Goal: Task Accomplishment & Management: Manage account settings

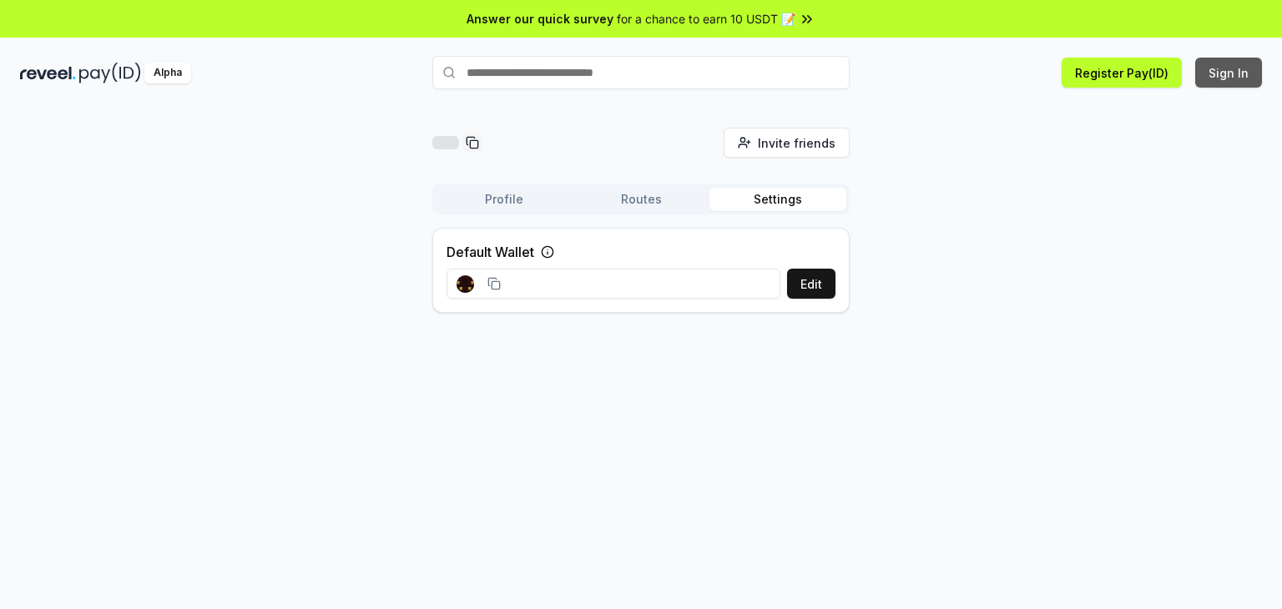
click at [1224, 68] on button "Sign In" at bounding box center [1228, 73] width 67 height 30
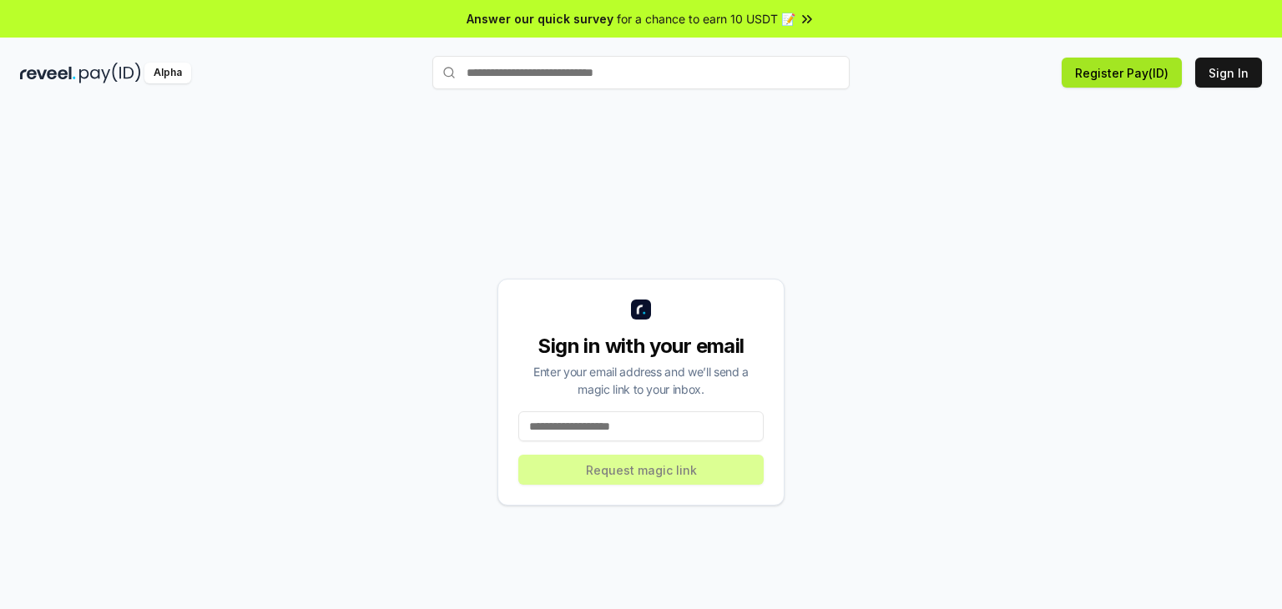
click at [1098, 66] on button "Register Pay(ID)" at bounding box center [1122, 73] width 120 height 30
click at [654, 422] on input at bounding box center [640, 426] width 245 height 30
click at [1178, 50] on div "Answer our quick survey for a chance to earn 10 USDT 📝 Alpha Register Pay(ID) S…" at bounding box center [641, 328] width 1282 height 657
click at [1160, 67] on button "Register Pay(ID)" at bounding box center [1122, 73] width 120 height 30
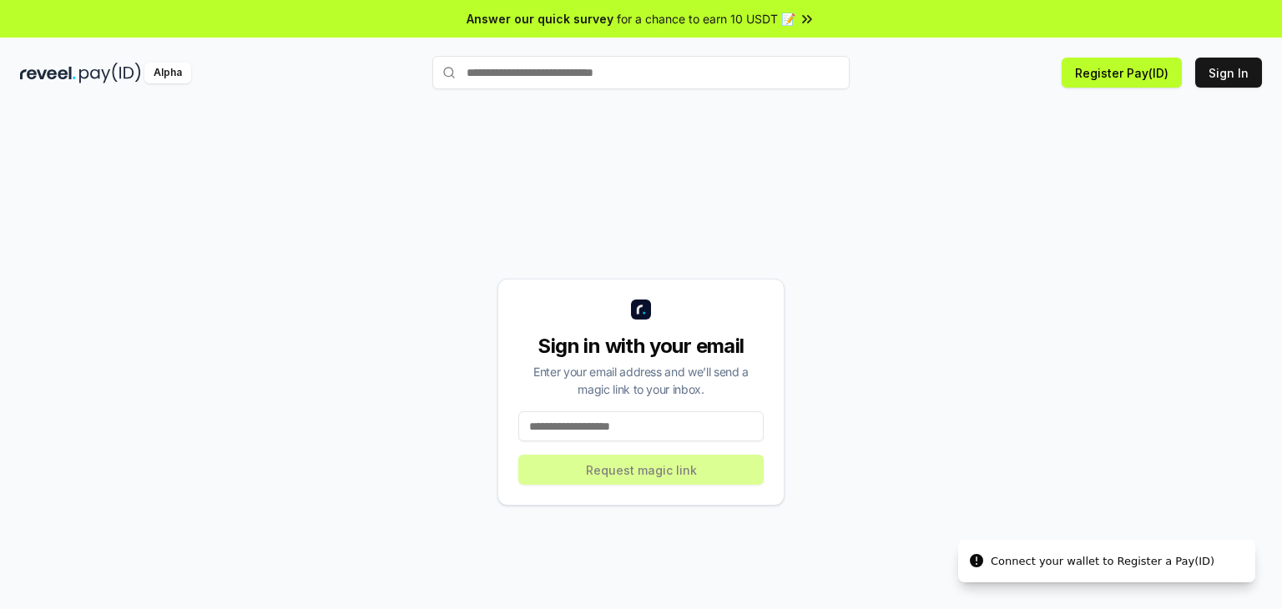
click at [643, 426] on input at bounding box center [640, 426] width 245 height 30
paste input "**********"
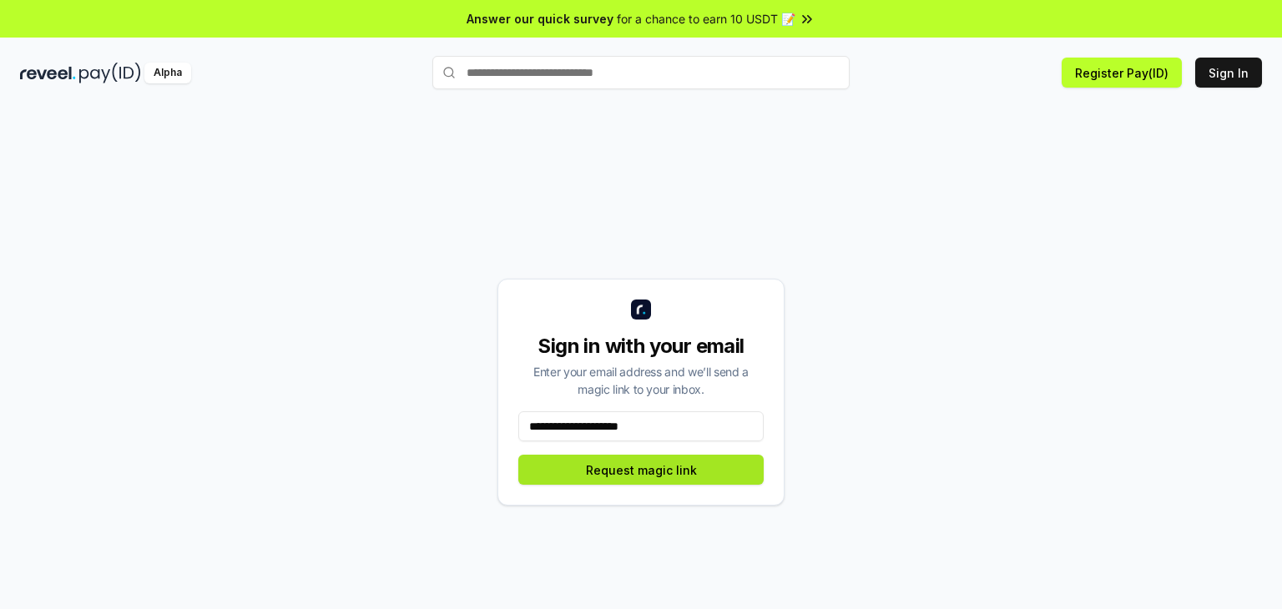
type input "**********"
click at [649, 471] on button "Request magic link" at bounding box center [640, 470] width 245 height 30
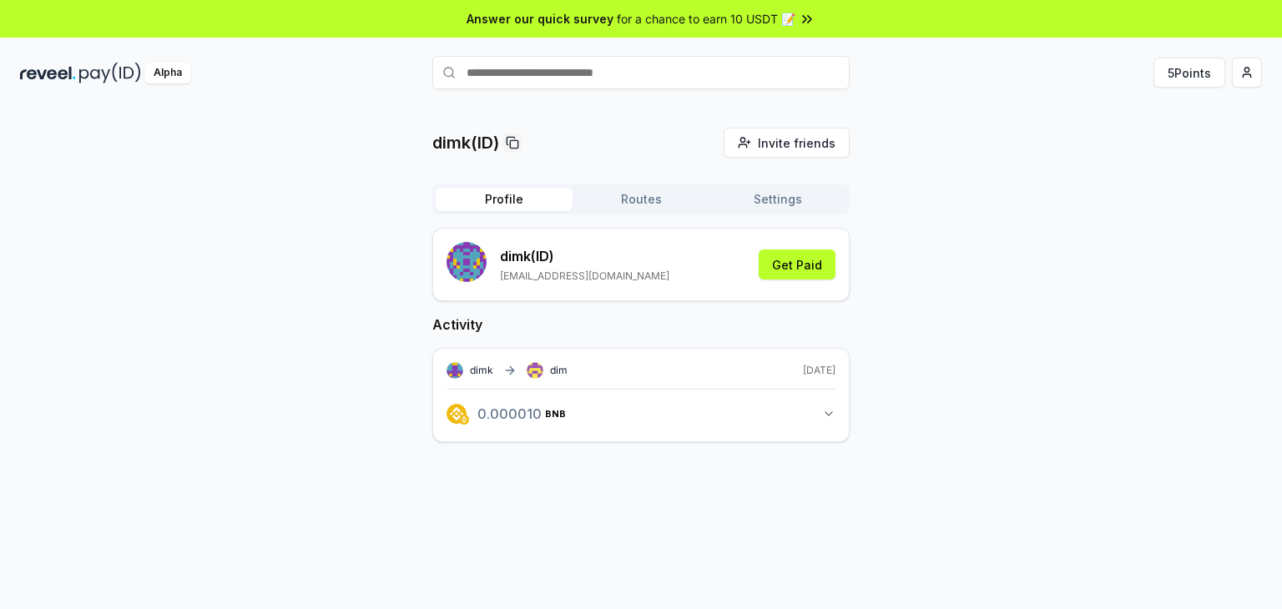
click at [698, 76] on input "text" at bounding box center [640, 72] width 417 height 33
type input "********"
click at [511, 105] on button "No Results" at bounding box center [640, 105] width 417 height 30
click at [447, 66] on icon at bounding box center [448, 72] width 13 height 13
click at [113, 65] on img at bounding box center [110, 73] width 62 height 21
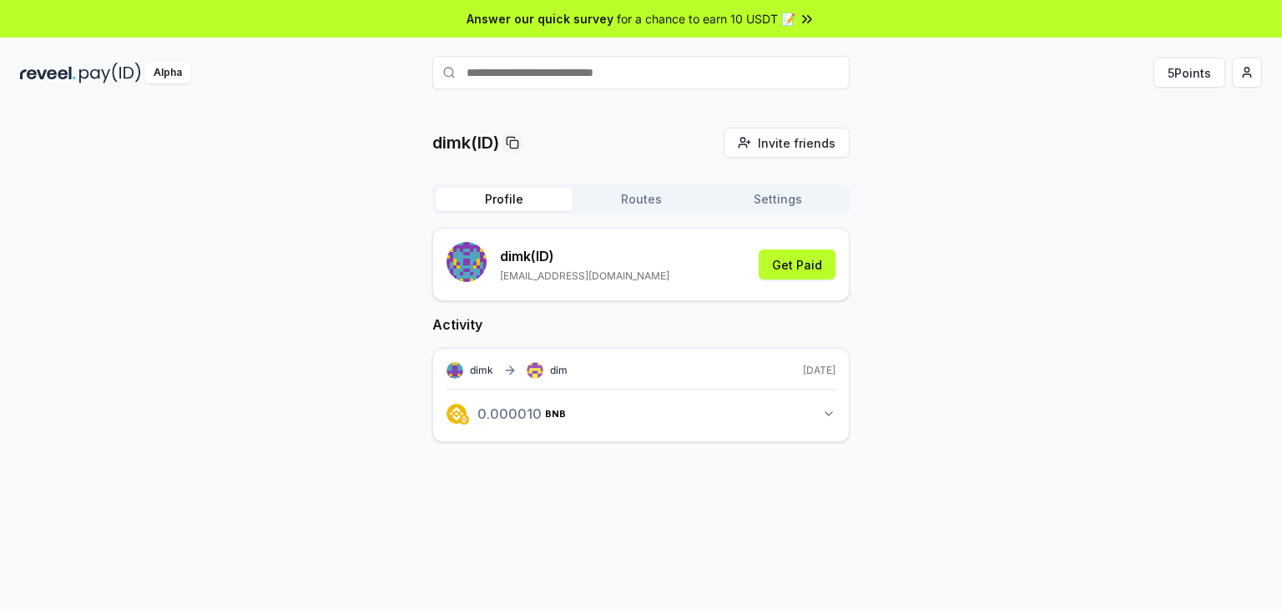
click at [648, 199] on button "Routes" at bounding box center [640, 199] width 137 height 23
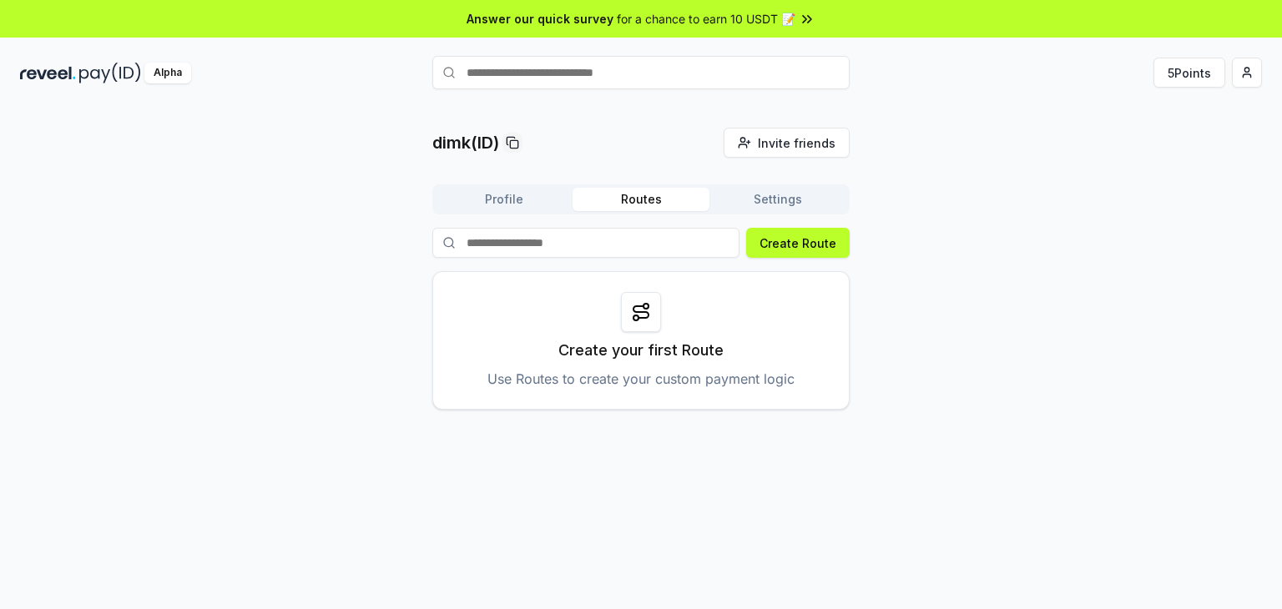
click at [764, 194] on button "Settings" at bounding box center [777, 199] width 137 height 23
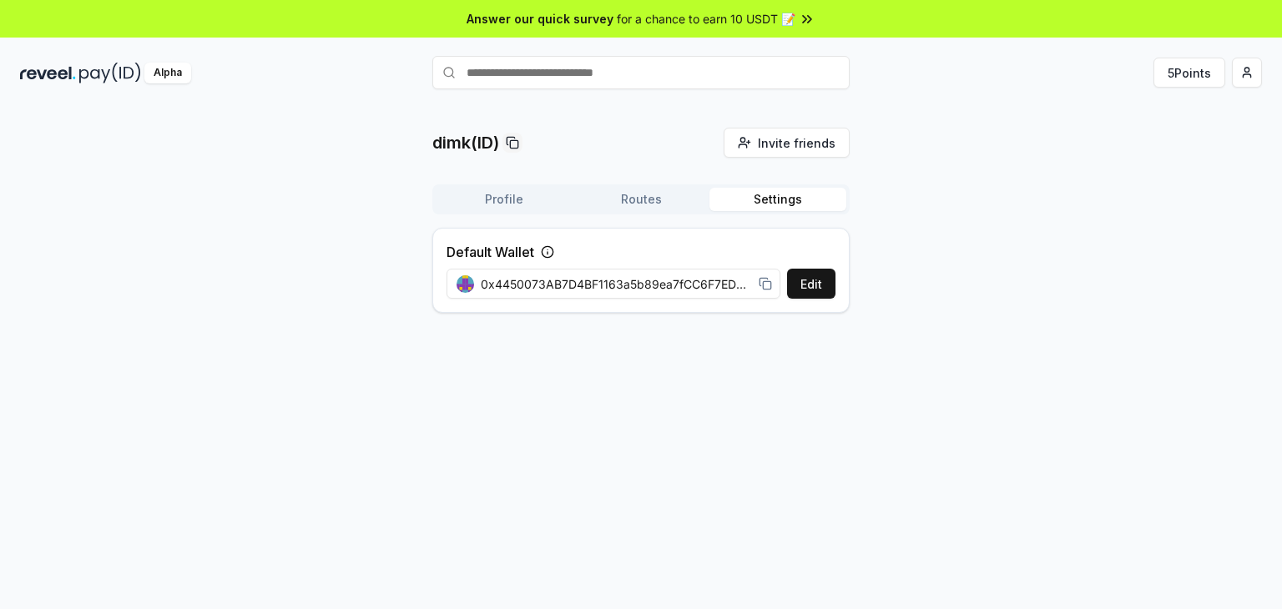
click at [658, 199] on button "Routes" at bounding box center [640, 199] width 137 height 23
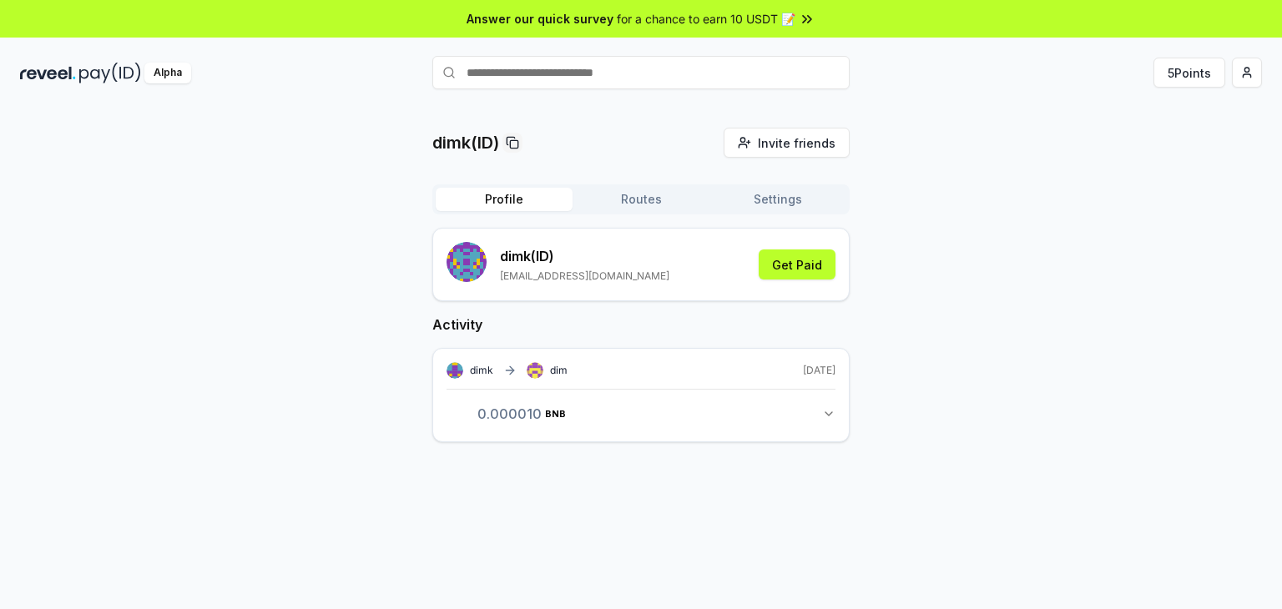
click at [544, 202] on button "Profile" at bounding box center [504, 199] width 137 height 23
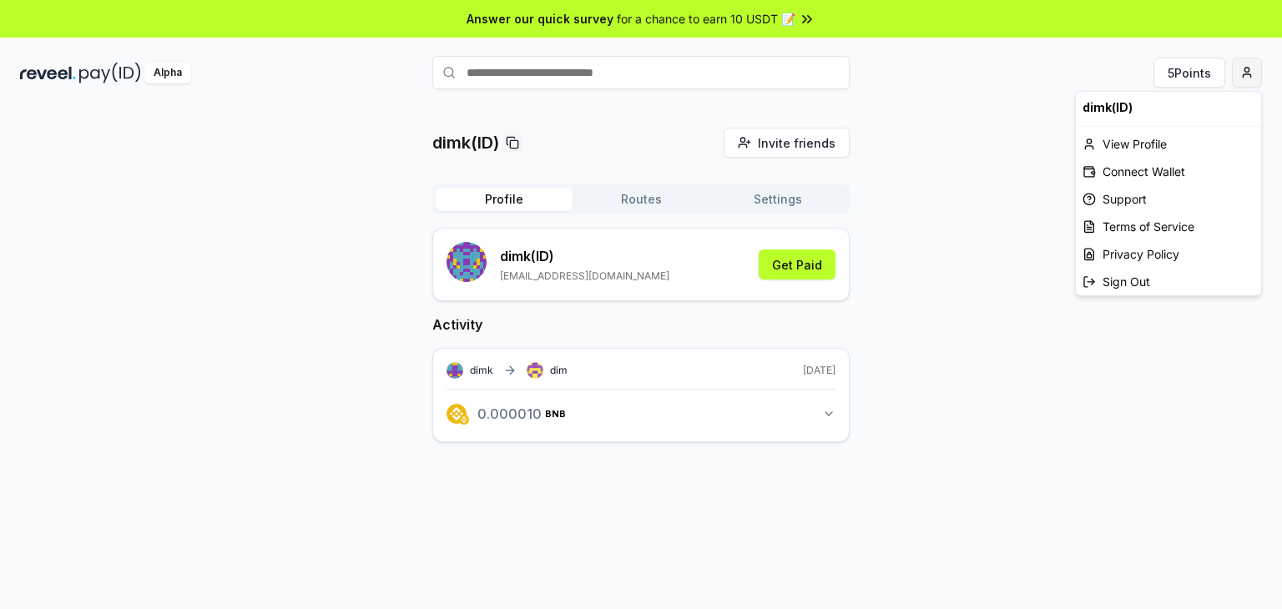
click at [1246, 69] on html "Answer our quick survey for a chance to earn 10 USDT 📝 Alpha 5 Points dimk(ID) …" at bounding box center [641, 304] width 1282 height 609
click at [1152, 168] on div "Connect Wallet" at bounding box center [1168, 172] width 185 height 28
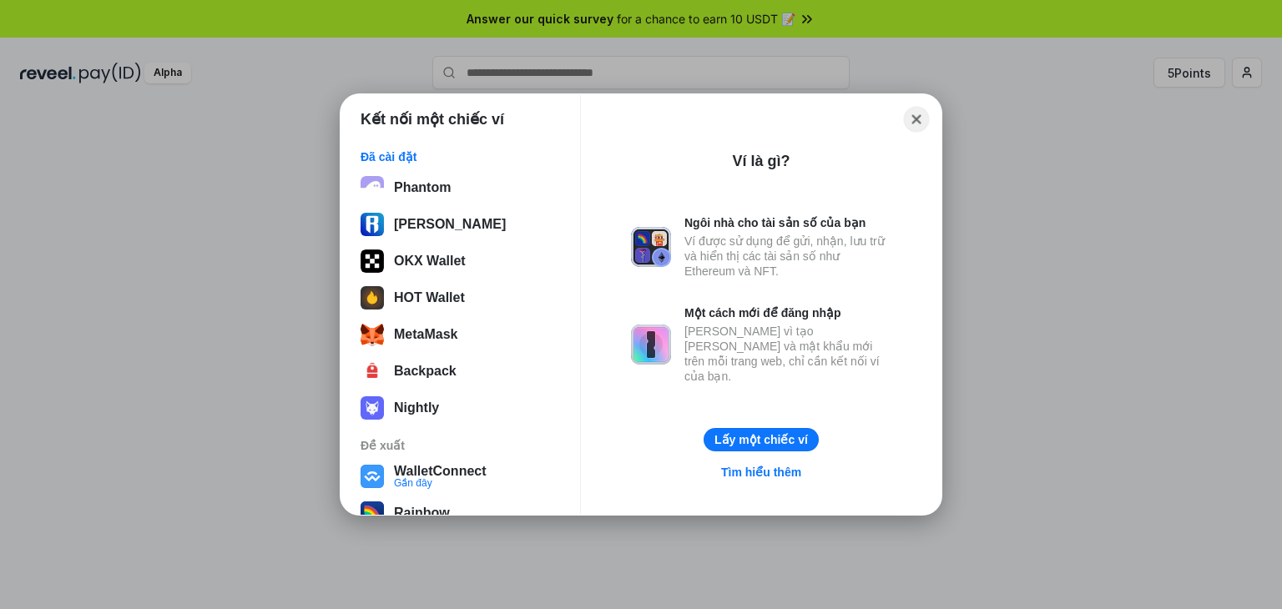
click at [923, 119] on button "Close" at bounding box center [917, 120] width 26 height 26
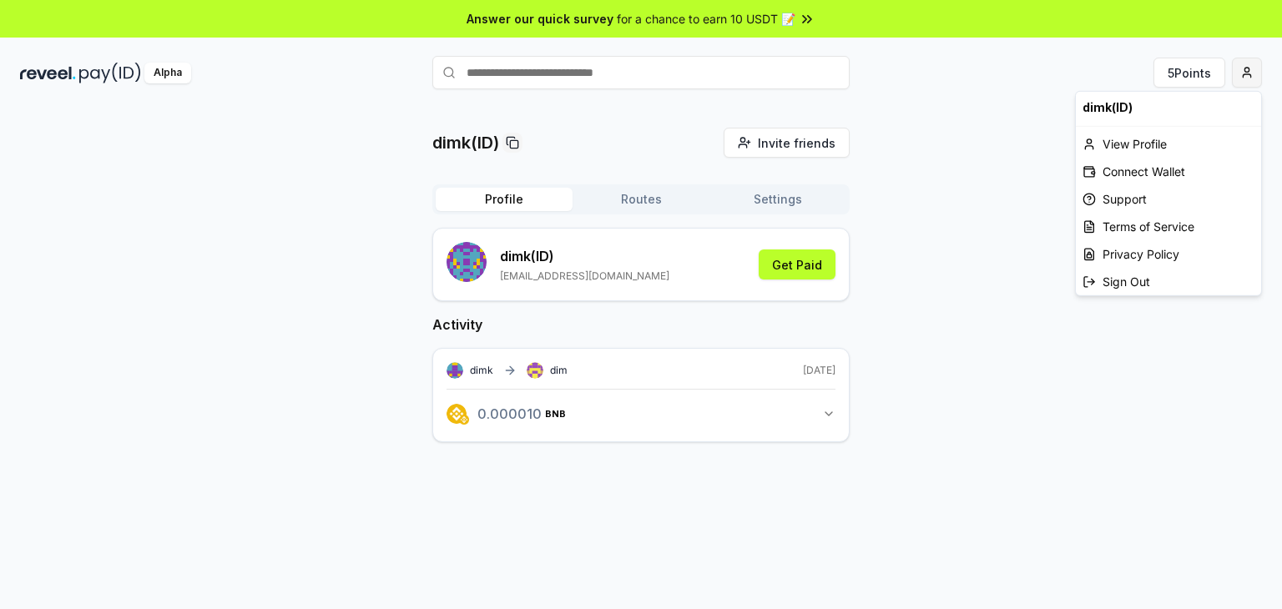
click at [1243, 68] on html "Answer our quick survey for a chance to earn 10 USDT 📝 Alpha 5 Points dimk(ID) …" at bounding box center [641, 304] width 1282 height 609
click at [1152, 136] on div "View Profile" at bounding box center [1168, 144] width 185 height 28
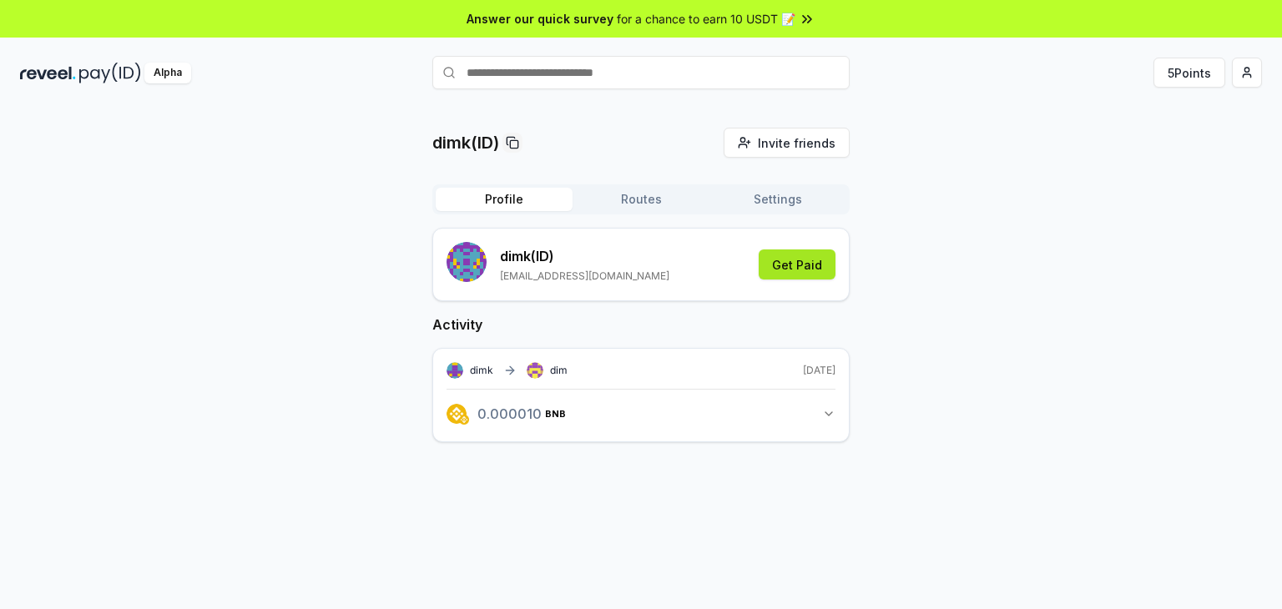
click at [795, 263] on button "Get Paid" at bounding box center [797, 265] width 77 height 30
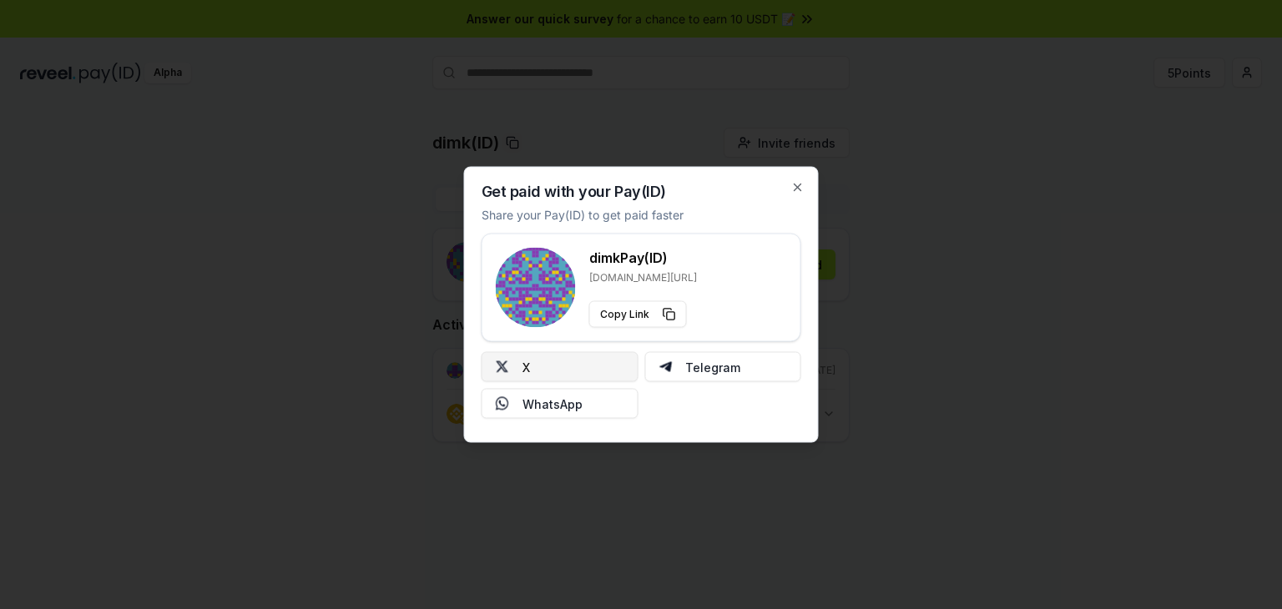
click at [570, 355] on button "X" at bounding box center [560, 367] width 157 height 30
click at [640, 306] on button "Copy Link" at bounding box center [638, 314] width 98 height 27
click at [661, 309] on button "Copy Link" at bounding box center [638, 314] width 98 height 27
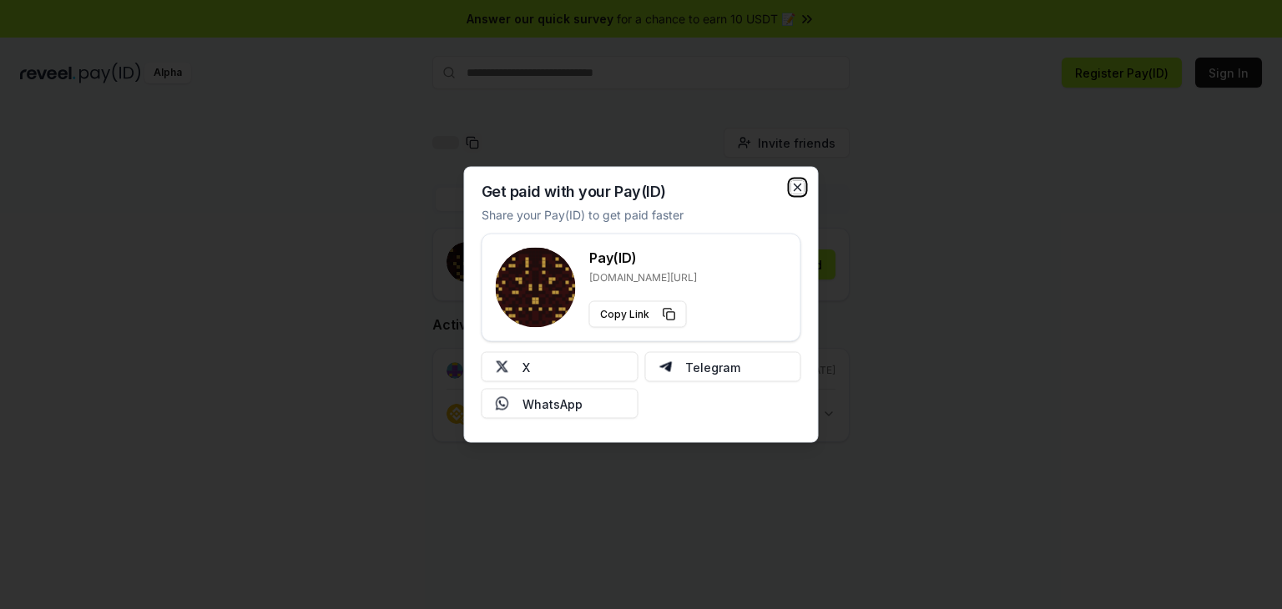
click at [801, 188] on icon "button" at bounding box center [797, 187] width 13 height 13
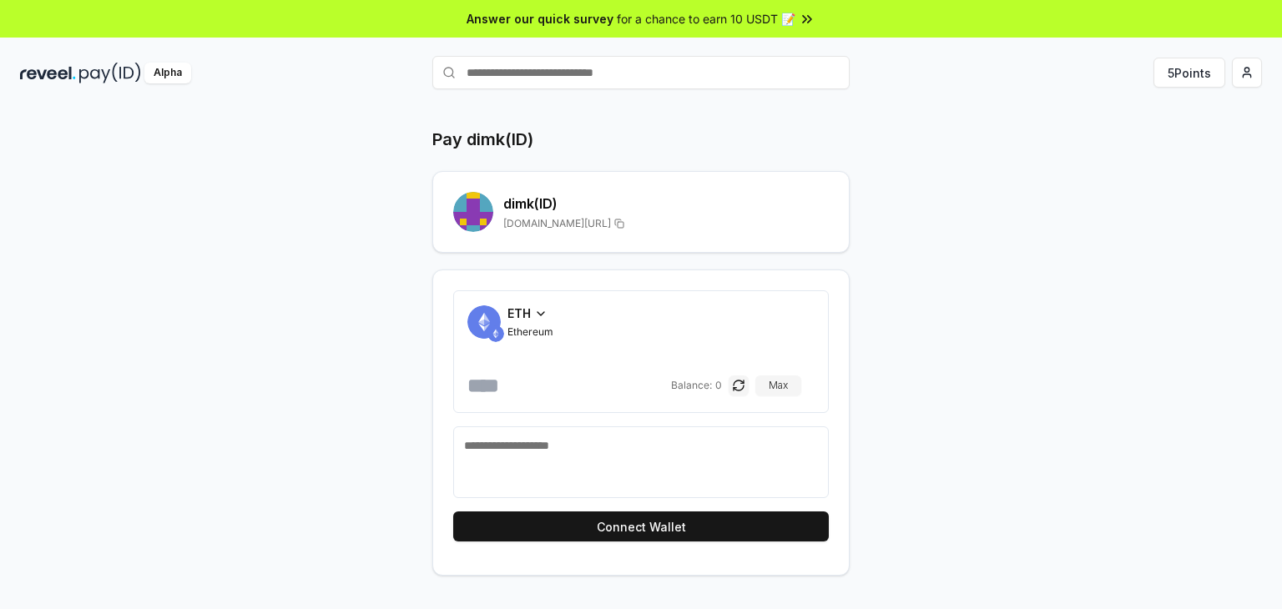
click at [758, 315] on div "ETH Ethereum" at bounding box center [640, 322] width 347 height 34
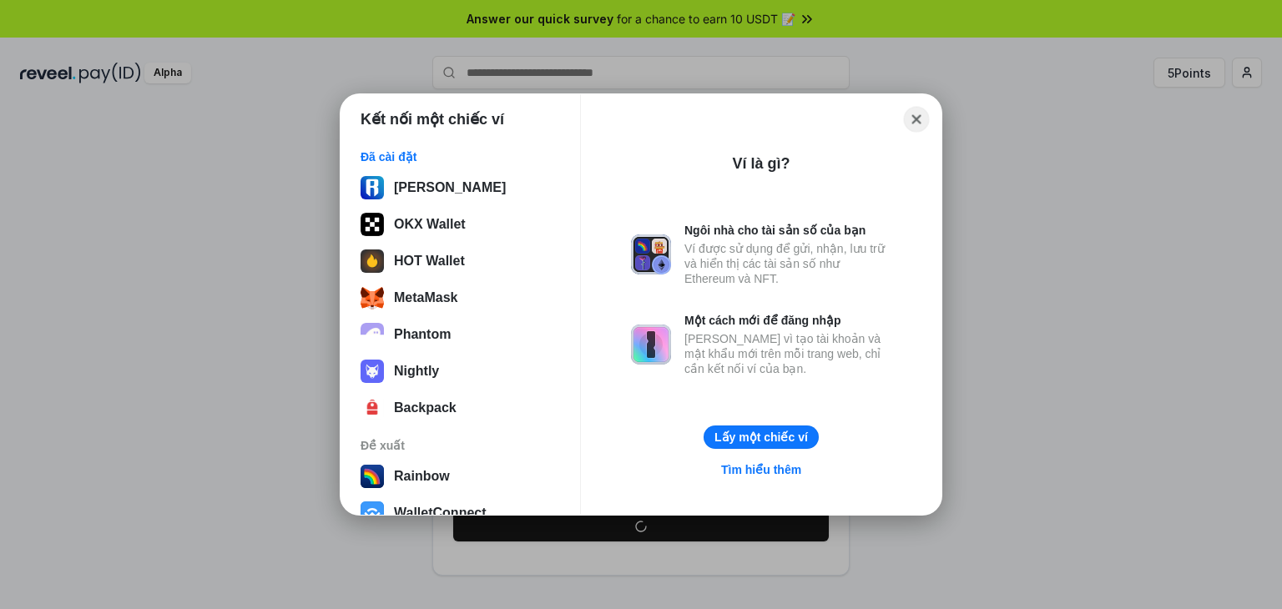
click at [914, 119] on button "Close" at bounding box center [917, 120] width 26 height 26
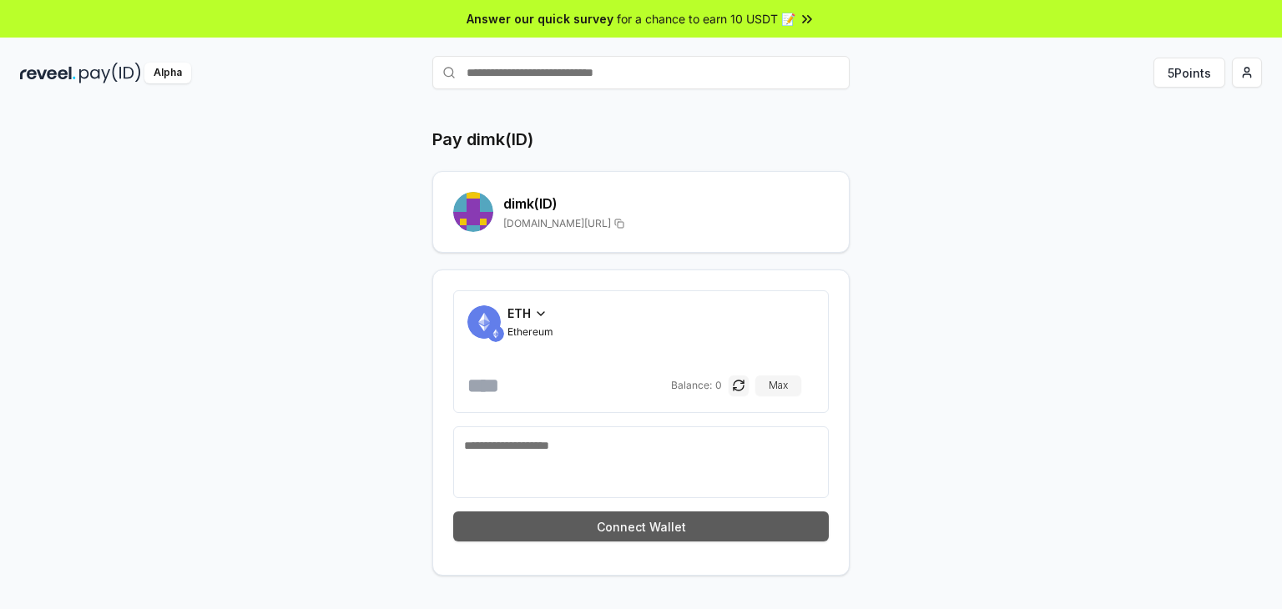
click at [672, 522] on button "Connect Wallet" at bounding box center [641, 527] width 376 height 30
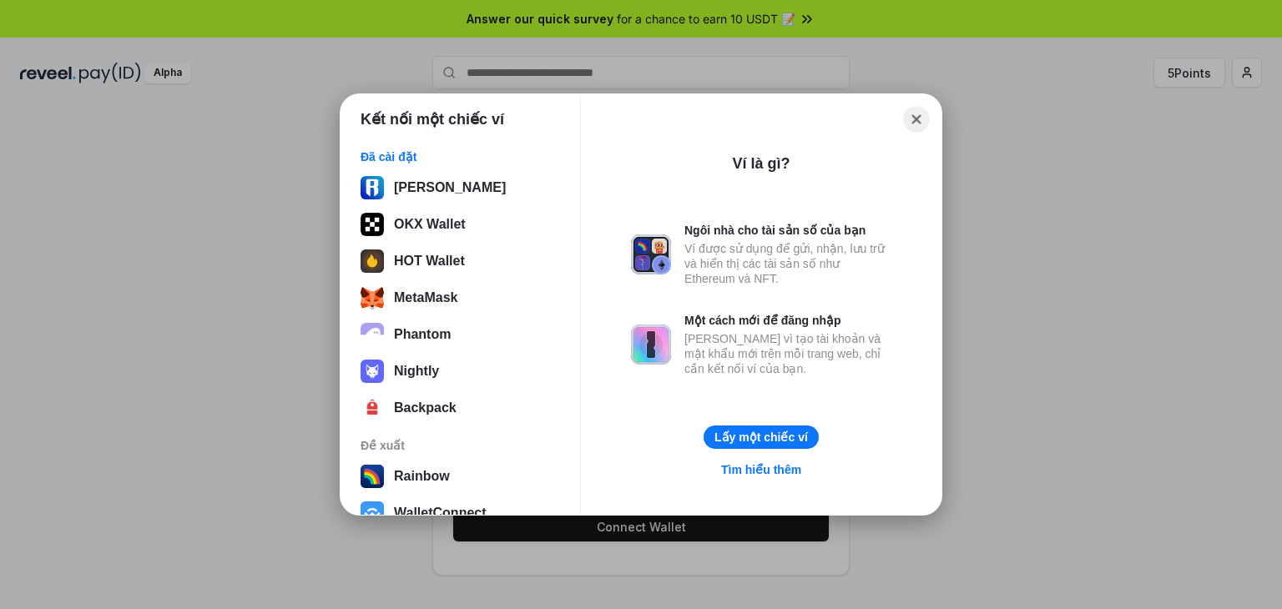
click at [915, 119] on button "Close" at bounding box center [917, 120] width 26 height 26
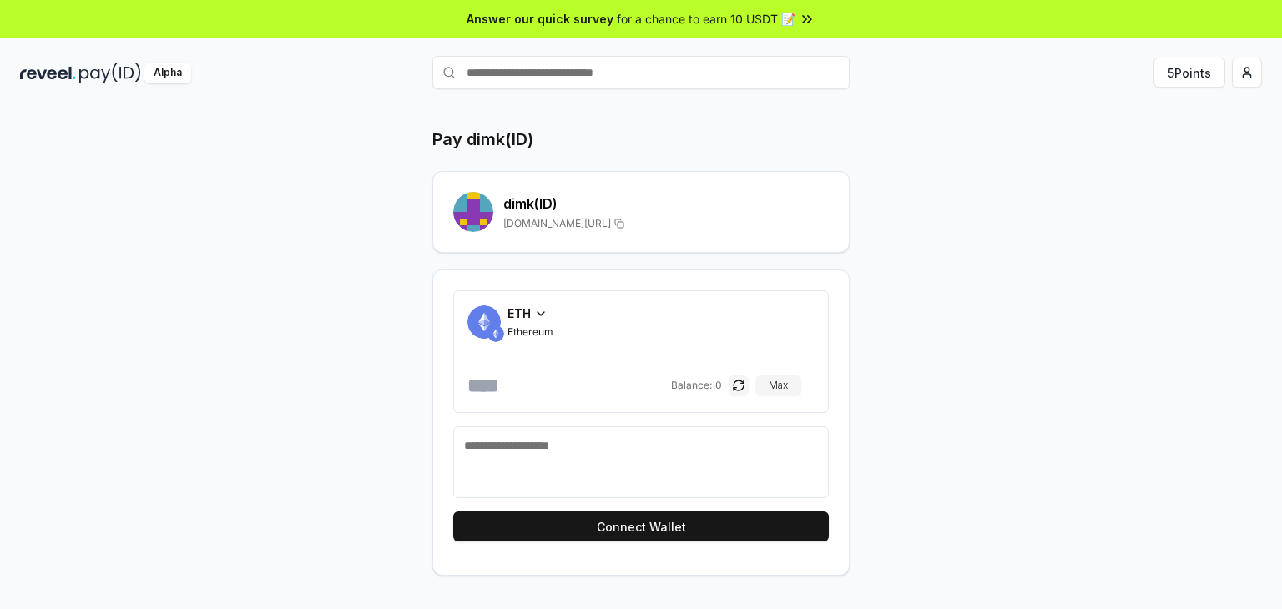
click at [812, 280] on div "ETH Ethereum Balance: 0 Max Connect Wallet" at bounding box center [640, 423] width 417 height 306
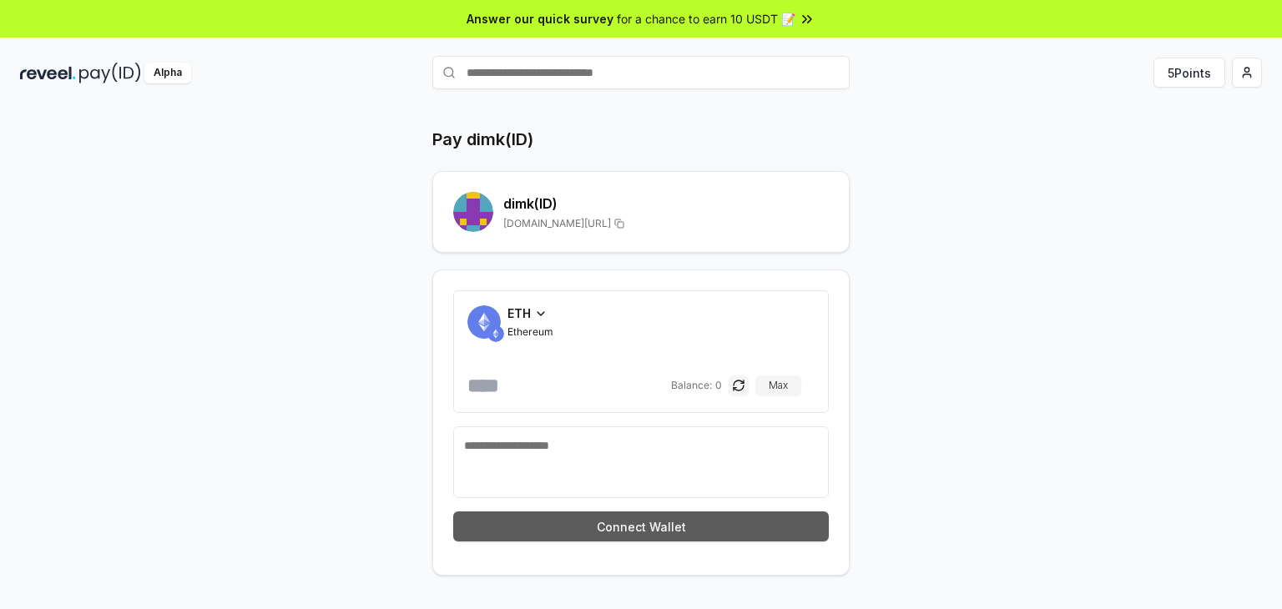
click at [689, 523] on button "Connect Wallet" at bounding box center [641, 527] width 376 height 30
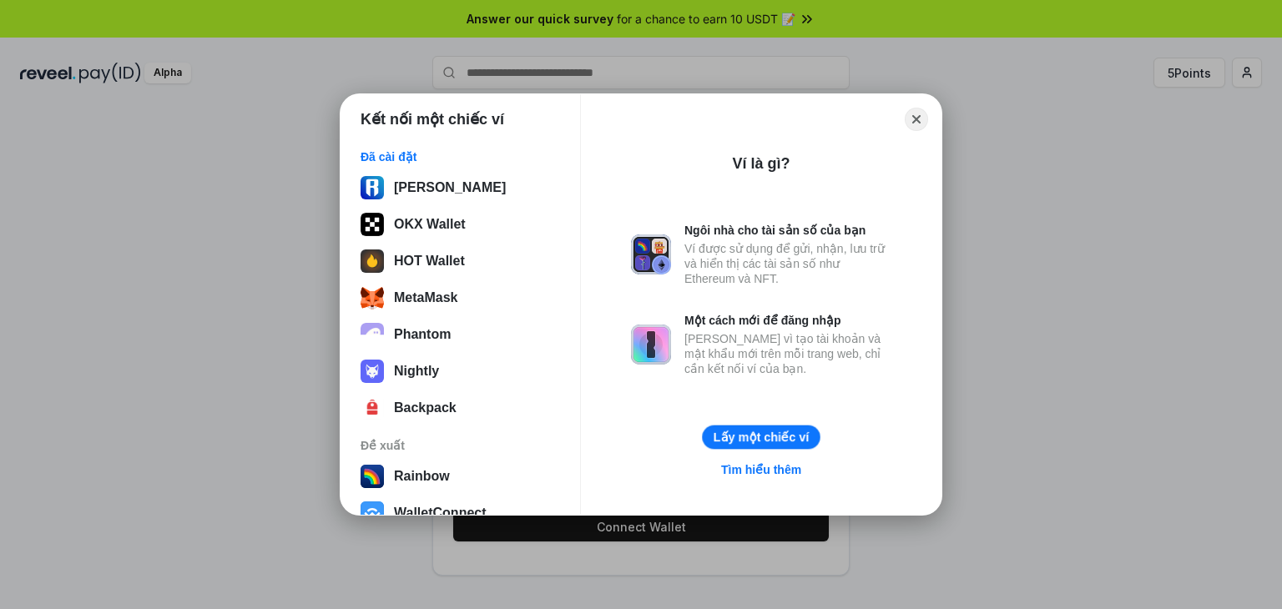
click at [741, 438] on button "Lấy một chiếc ví" at bounding box center [761, 438] width 118 height 24
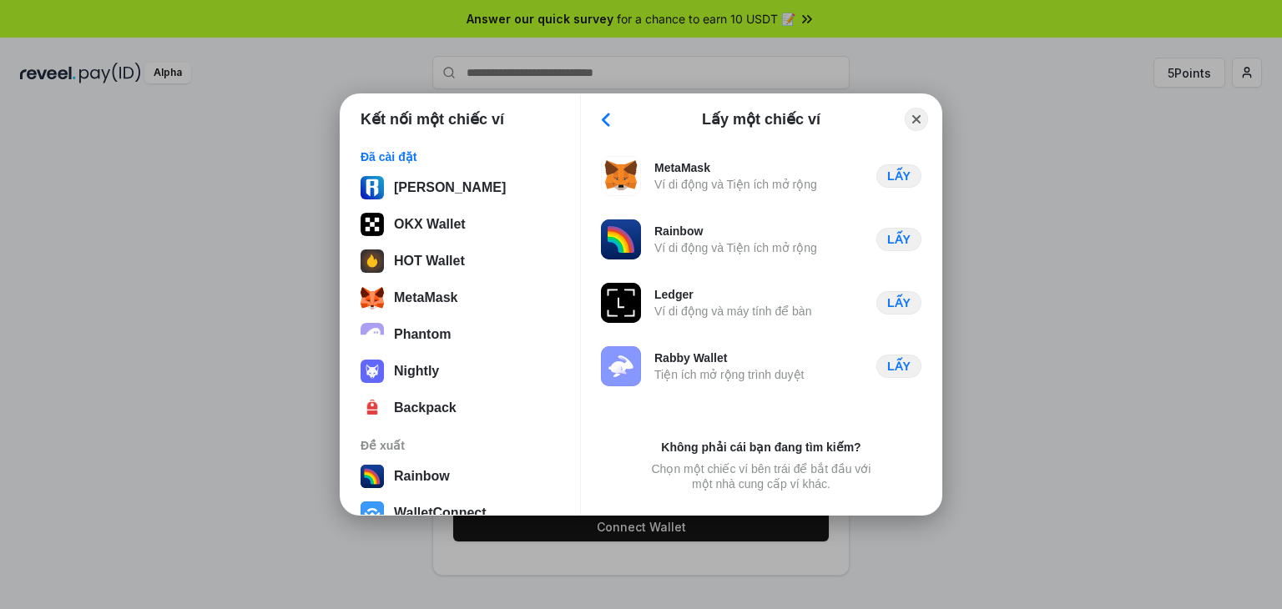
click at [714, 181] on div "Ví di động và Tiện ích mở rộng" at bounding box center [735, 184] width 163 height 15
click at [851, 174] on div "MetaMask Ví di động và Tiện ích mở rộng LẤY" at bounding box center [761, 176] width 320 height 40
click at [894, 166] on button "LẤY" at bounding box center [898, 176] width 46 height 24
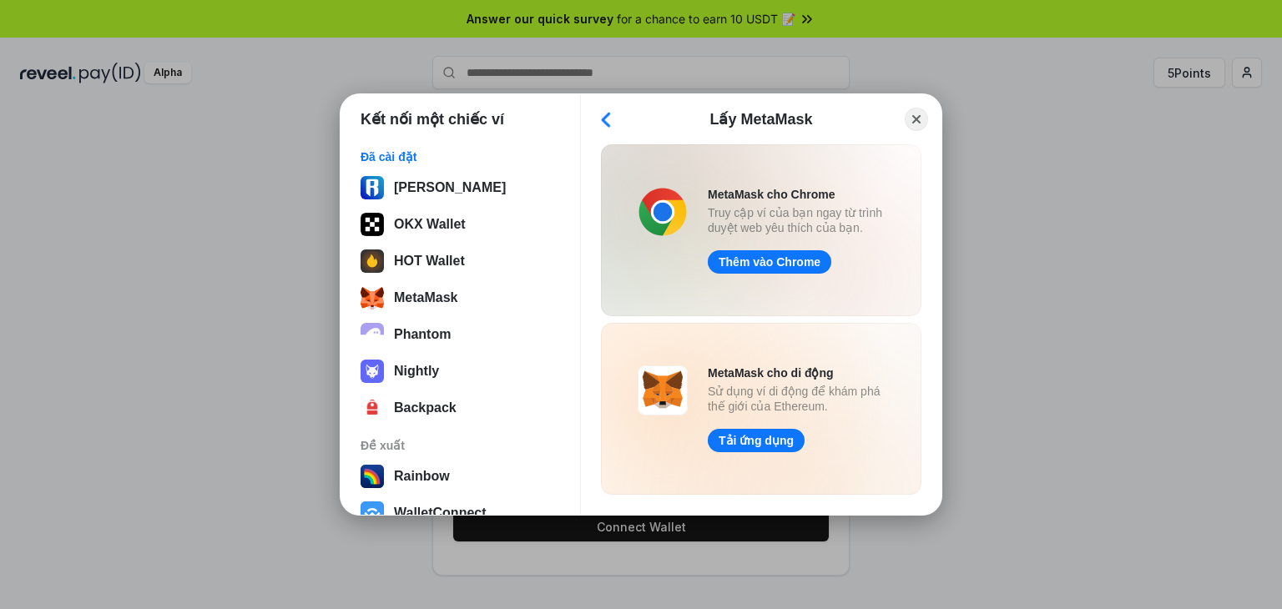
click at [607, 118] on button "Back" at bounding box center [605, 119] width 25 height 23
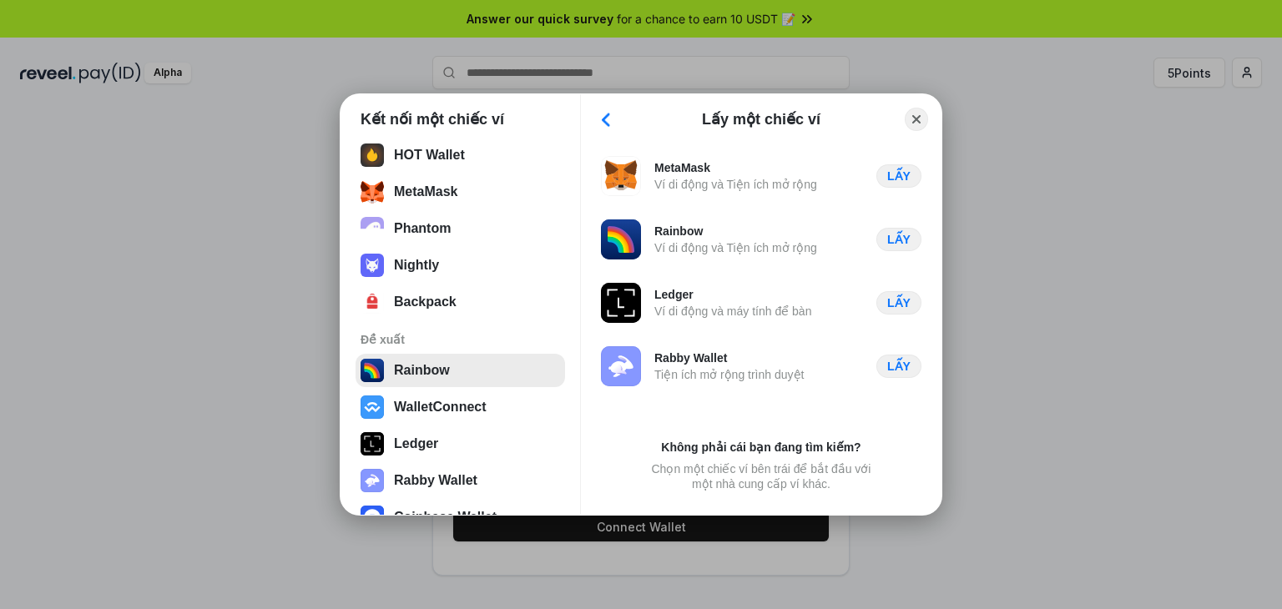
scroll to position [172, 0]
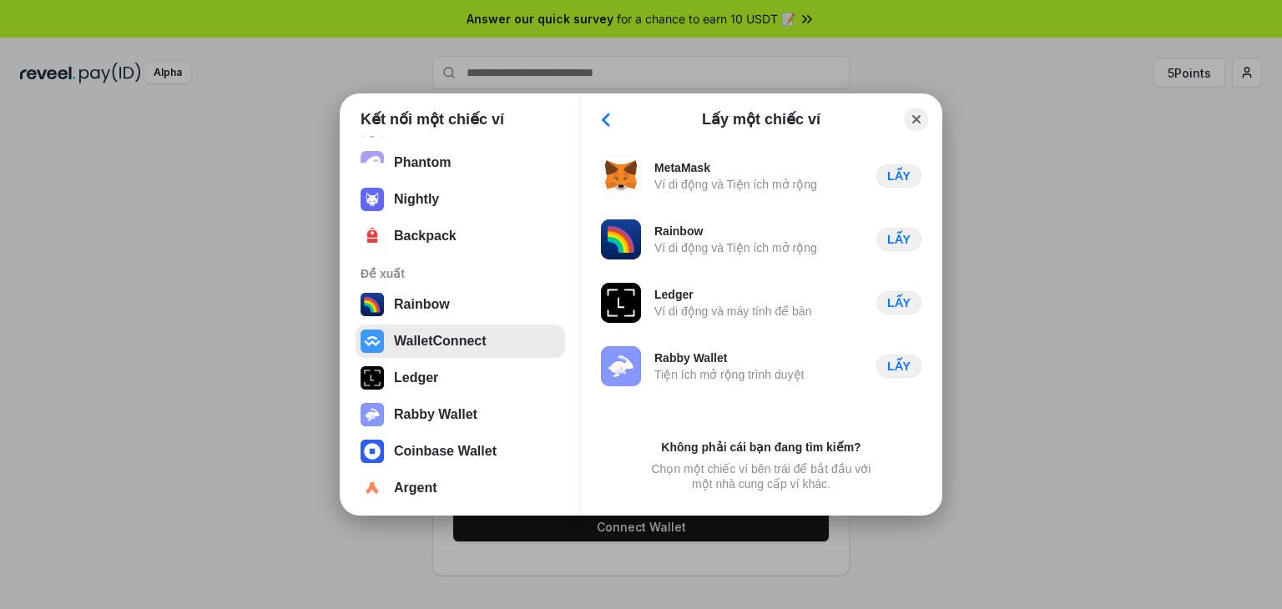
click at [471, 347] on button "WalletConnect" at bounding box center [460, 341] width 209 height 33
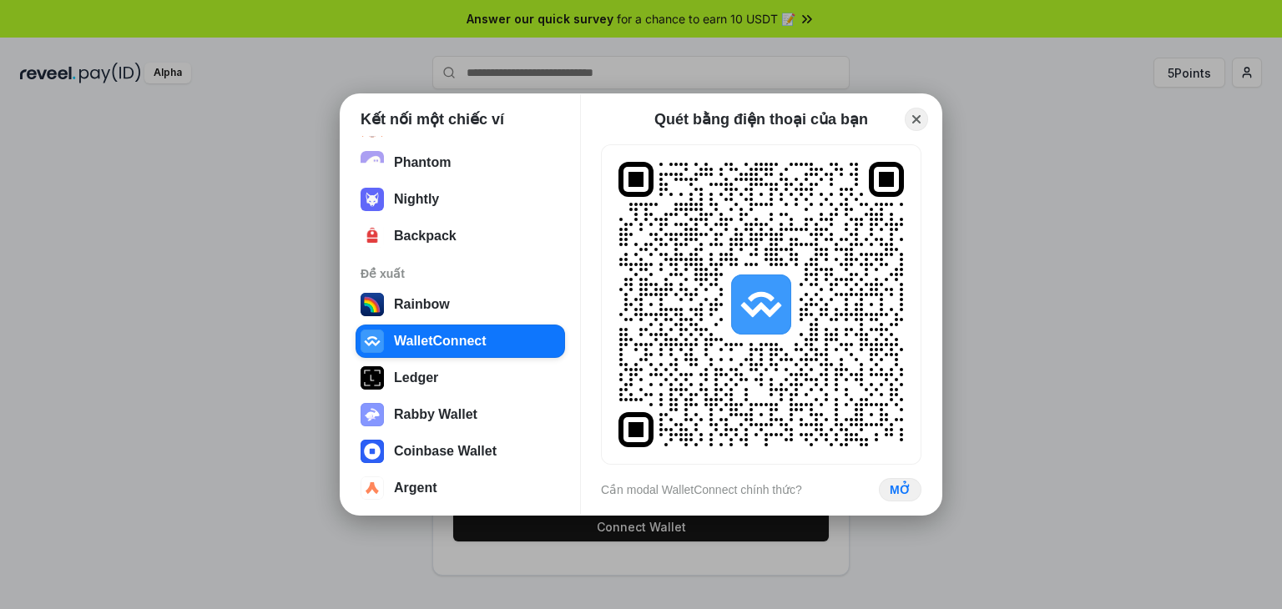
click at [627, 124] on div "Quét bằng điện thoại của bạn" at bounding box center [761, 119] width 287 height 20
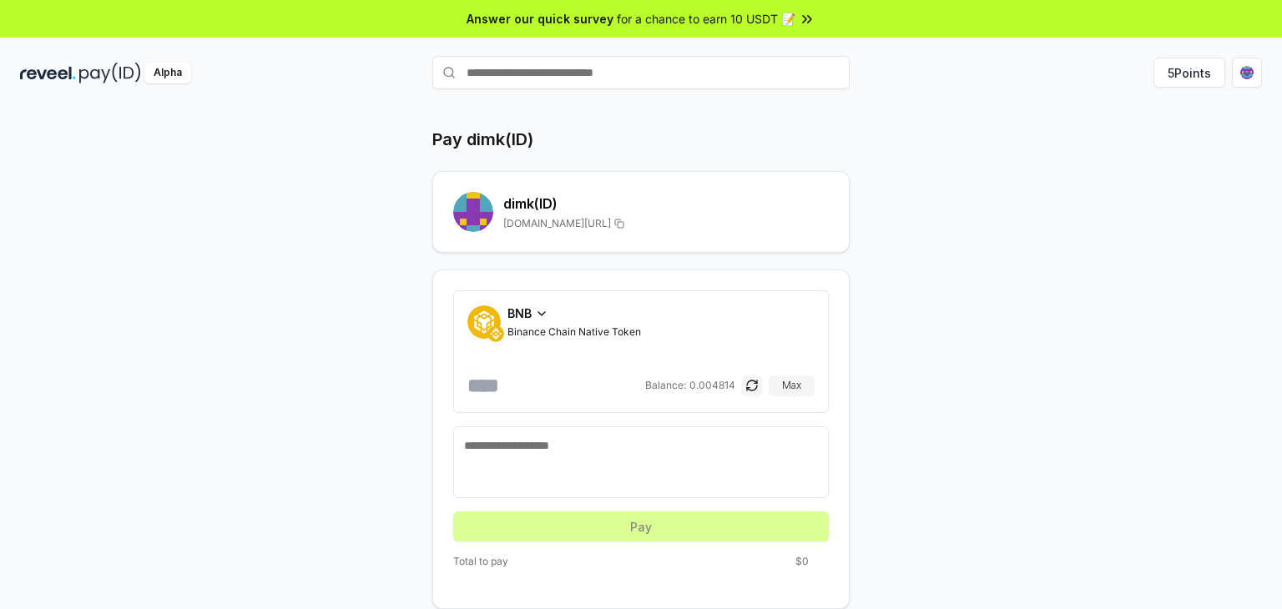
click at [562, 373] on input "number" at bounding box center [554, 385] width 174 height 27
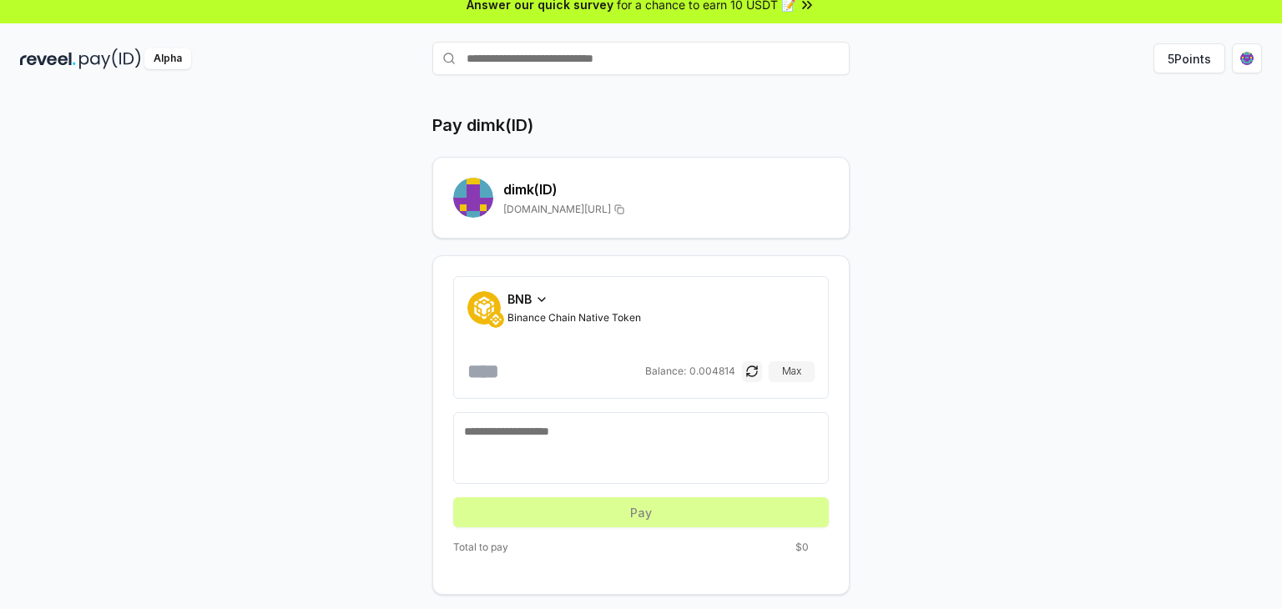
scroll to position [0, 0]
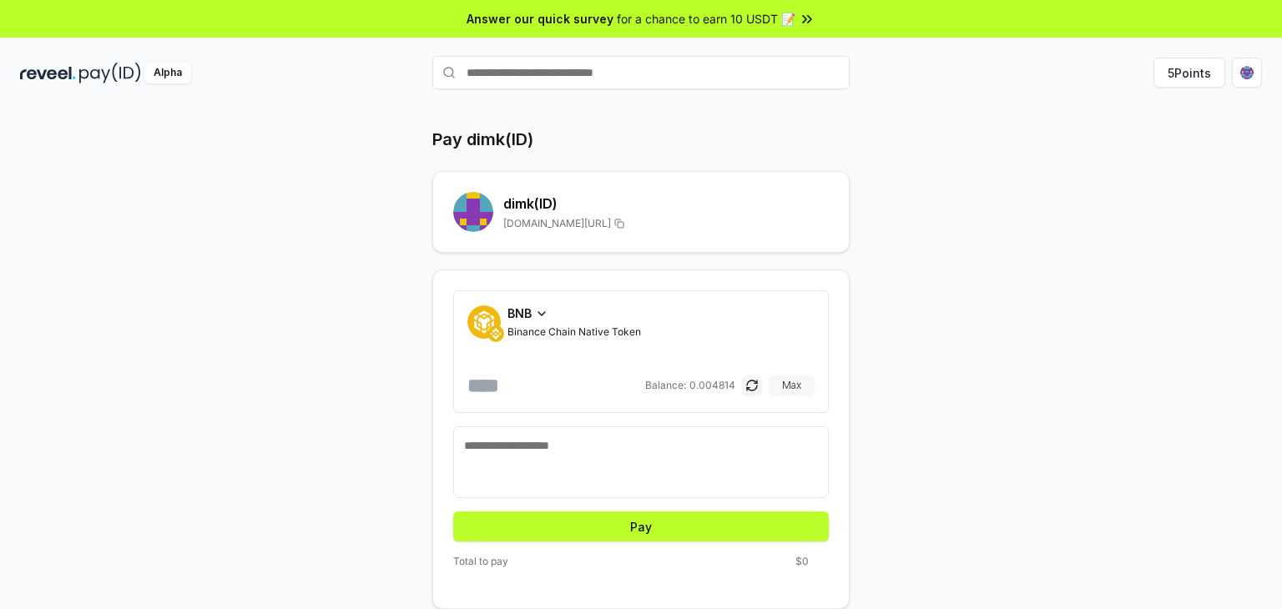
click at [778, 388] on button "Max" at bounding box center [792, 386] width 46 height 20
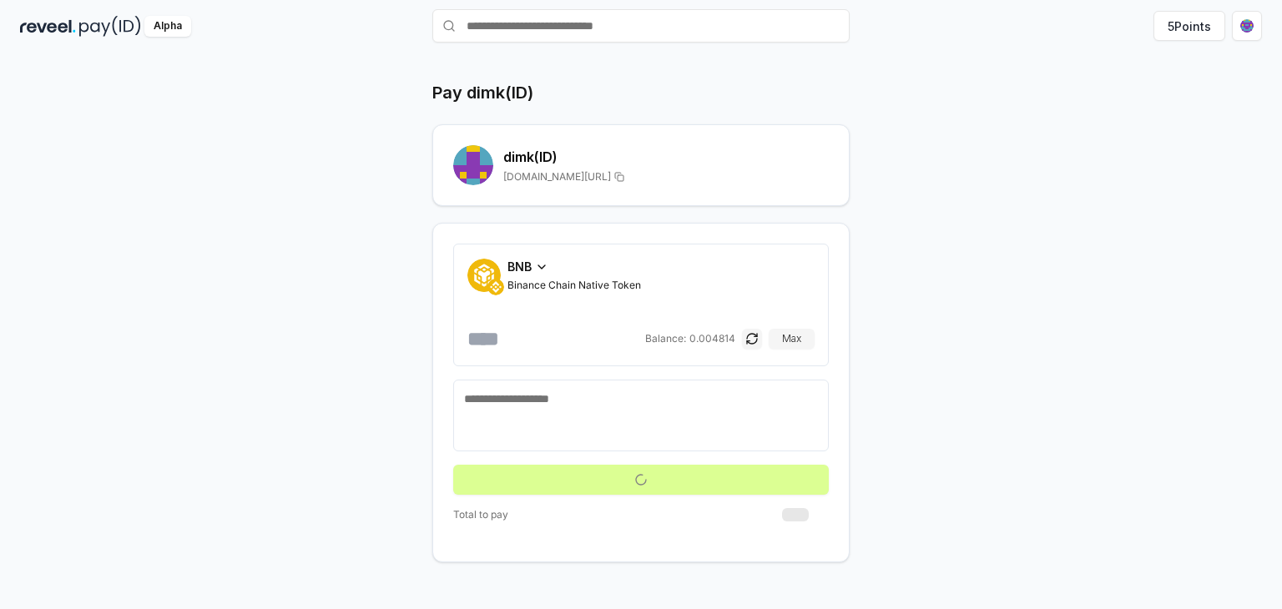
scroll to position [47, 0]
drag, startPoint x: 601, startPoint y: 336, endPoint x: 513, endPoint y: 317, distance: 89.7
click at [513, 317] on div "**********" at bounding box center [640, 305] width 347 height 94
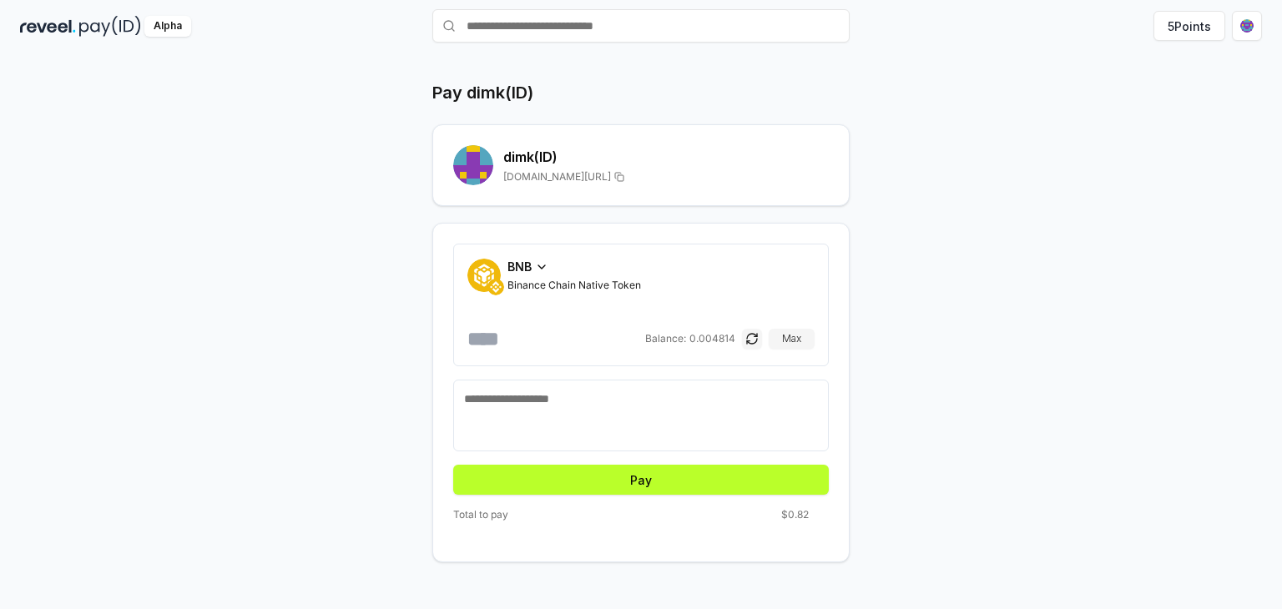
type input "*****"
drag, startPoint x: 989, startPoint y: 411, endPoint x: 822, endPoint y: 222, distance: 251.9
click at [822, 223] on div "BNB Binance Chain Native Token ***** Balance: 0.004814 Max Pay Total to pay $0.…" at bounding box center [640, 393] width 417 height 340
click at [1237, 26] on html "Answer our quick survey for a chance to earn 10 USDT 📝 Alpha 5 Points Pay dimk(…" at bounding box center [641, 304] width 1282 height 609
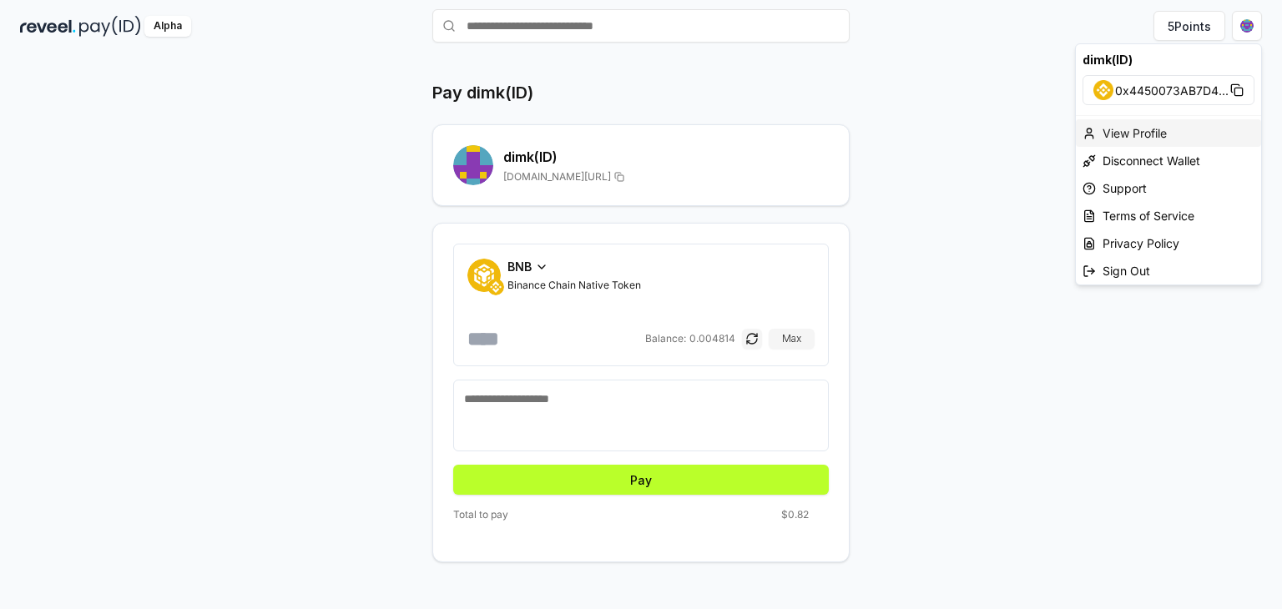
click at [1152, 131] on div "View Profile" at bounding box center [1168, 133] width 185 height 28
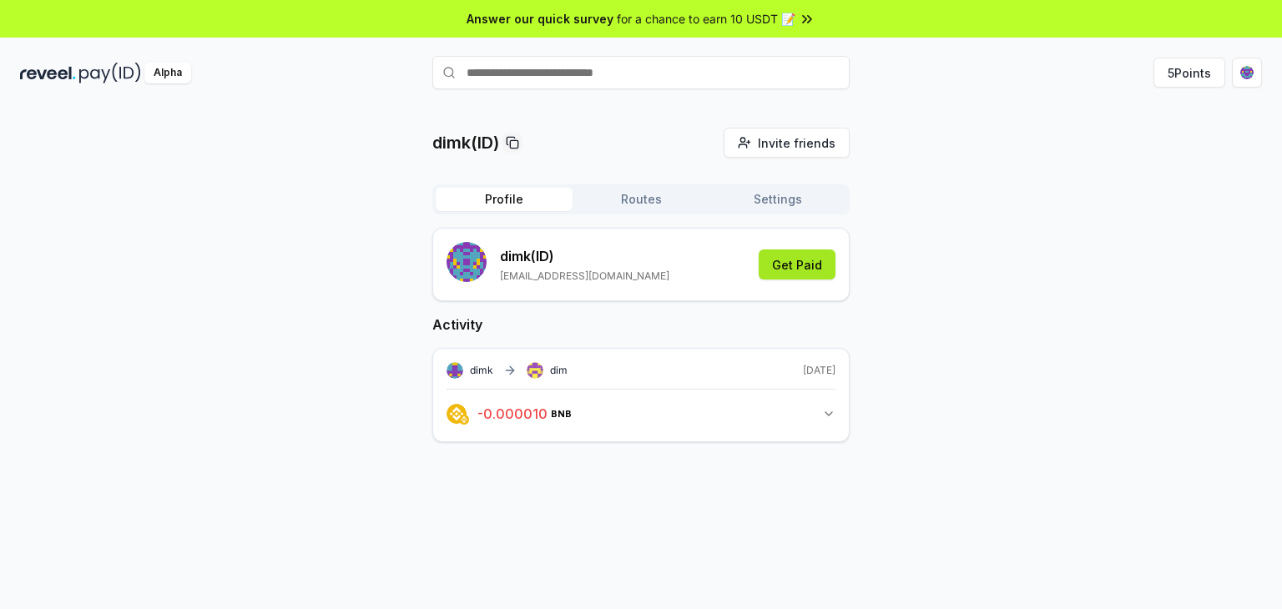
click at [792, 264] on button "Get Paid" at bounding box center [797, 265] width 77 height 30
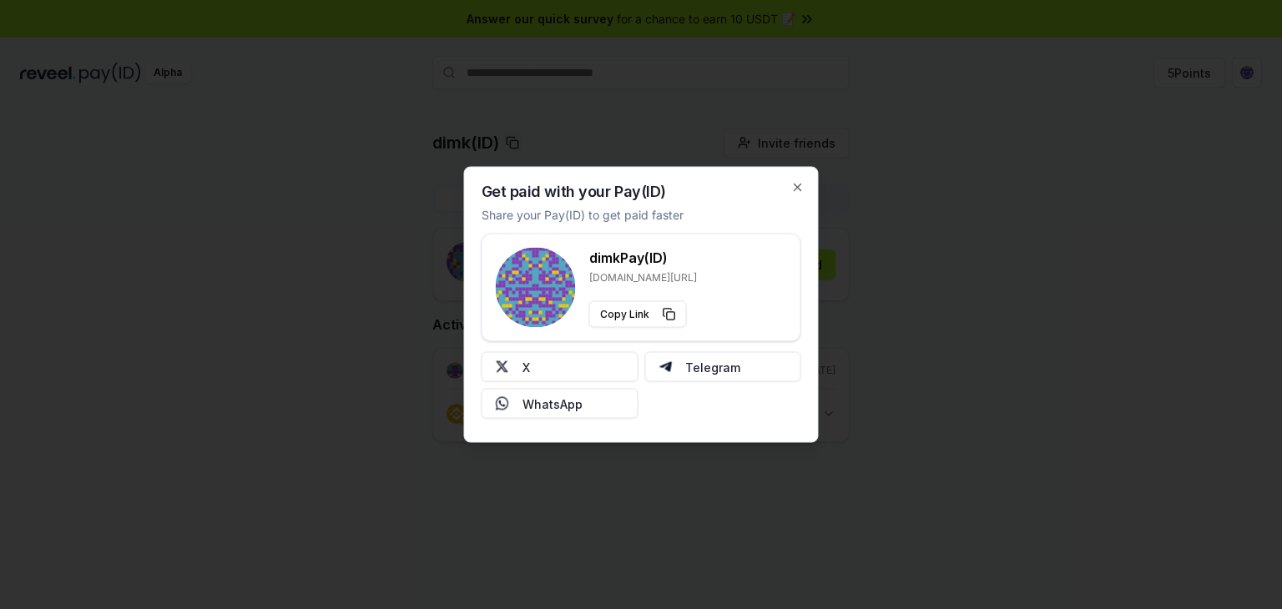
click at [802, 179] on div "Get paid with your Pay(ID) Share your Pay(ID) to get paid faster dimk Pay(ID) r…" at bounding box center [641, 305] width 355 height 276
click at [830, 417] on div at bounding box center [641, 304] width 1282 height 609
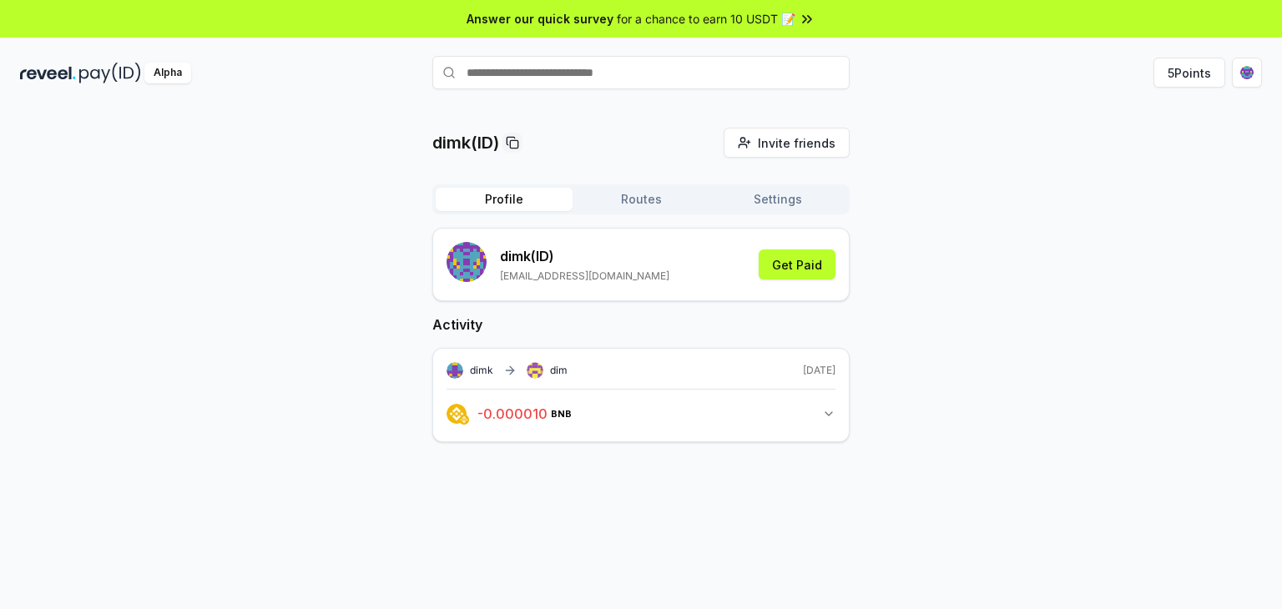
click at [631, 186] on div "Profile Routes Settings" at bounding box center [640, 199] width 417 height 30
click at [633, 194] on button "Routes" at bounding box center [640, 199] width 137 height 23
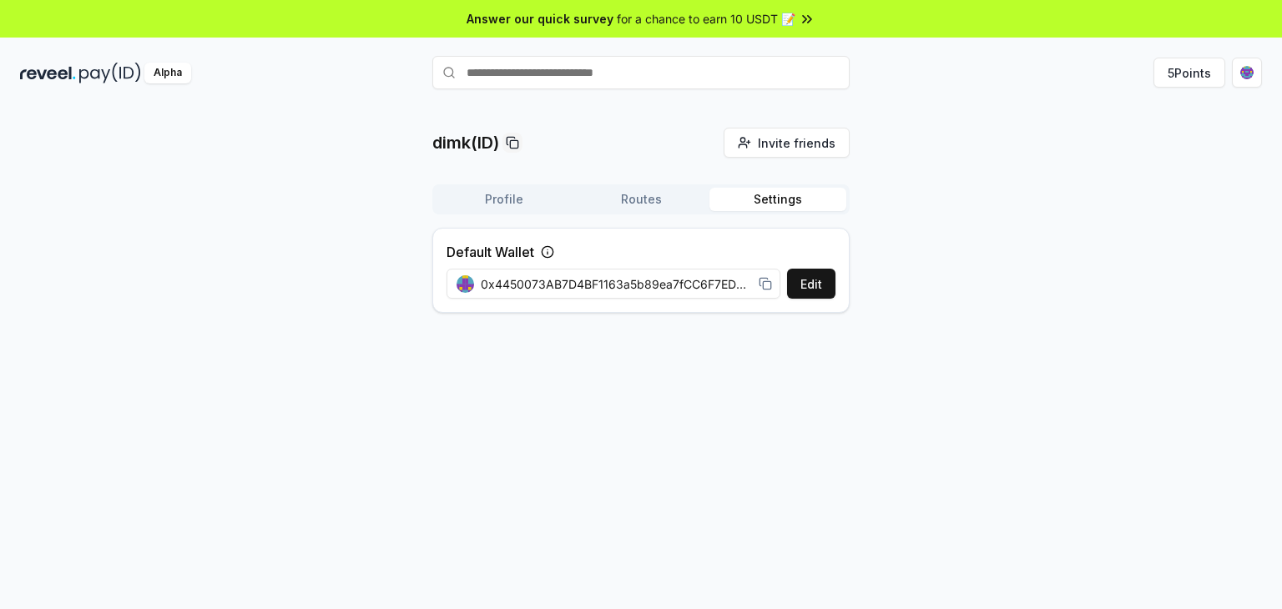
click at [764, 204] on button "Settings" at bounding box center [777, 199] width 137 height 23
click at [608, 250] on div "Default Wallet Edit 0x4450073AB7D4BF1163a5b89ea7fCC6F7ED075CAC" at bounding box center [640, 270] width 417 height 85
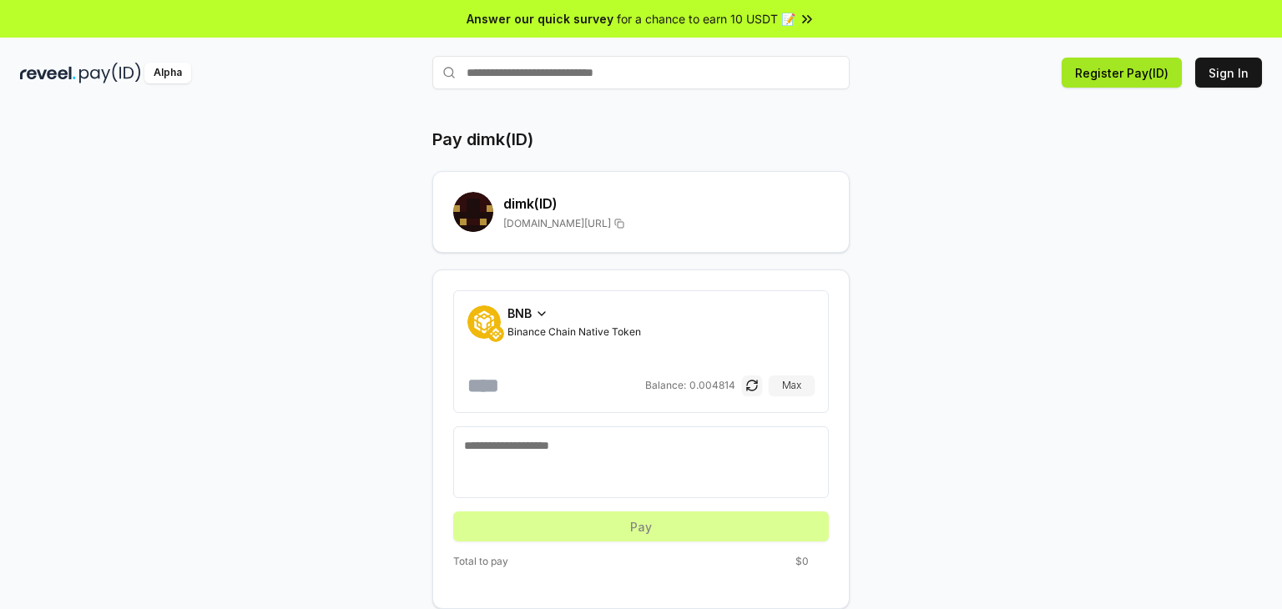
click at [1162, 68] on button "Register Pay(ID)" at bounding box center [1122, 73] width 120 height 30
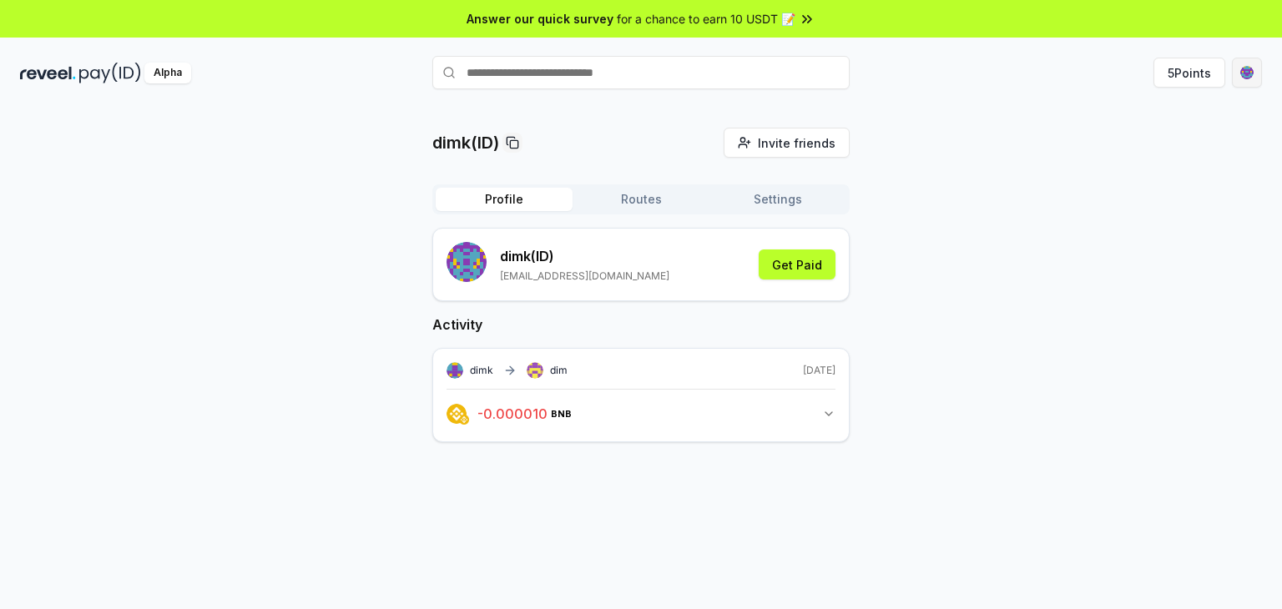
click at [1248, 73] on html "Answer our quick survey for a chance to earn 10 USDT 📝 Alpha 5 Points dimk(ID) …" at bounding box center [641, 304] width 1282 height 609
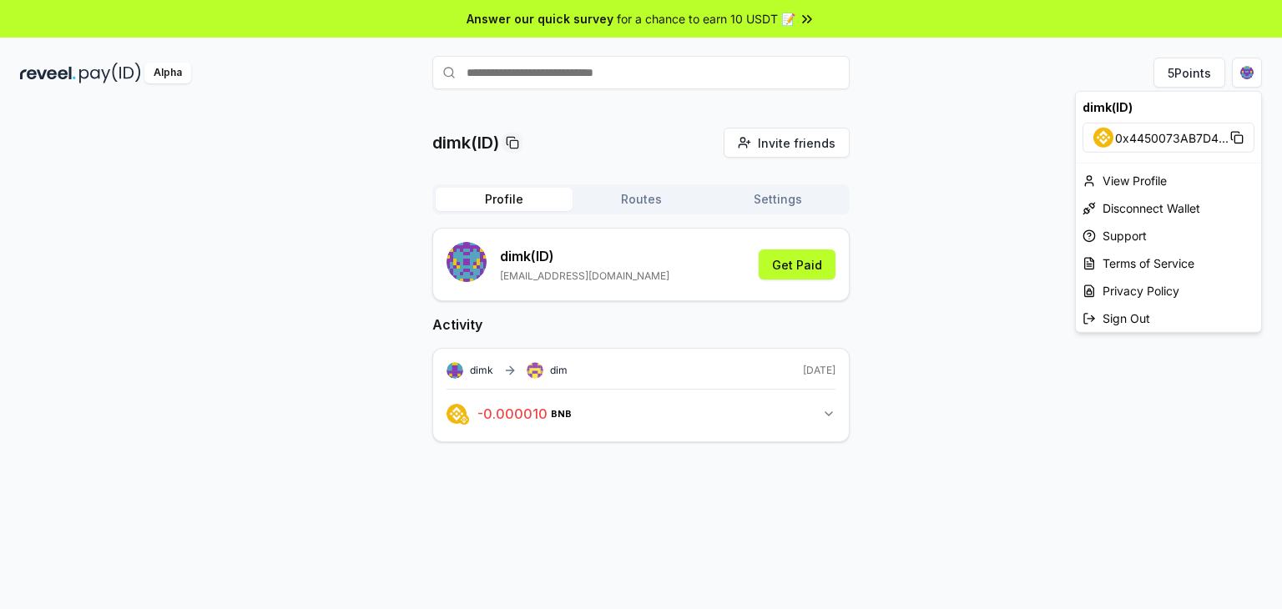
click at [1142, 139] on span "0x4450073AB7D4 ..." at bounding box center [1171, 138] width 113 height 18
click at [1129, 177] on div "View Profile" at bounding box center [1168, 181] width 185 height 28
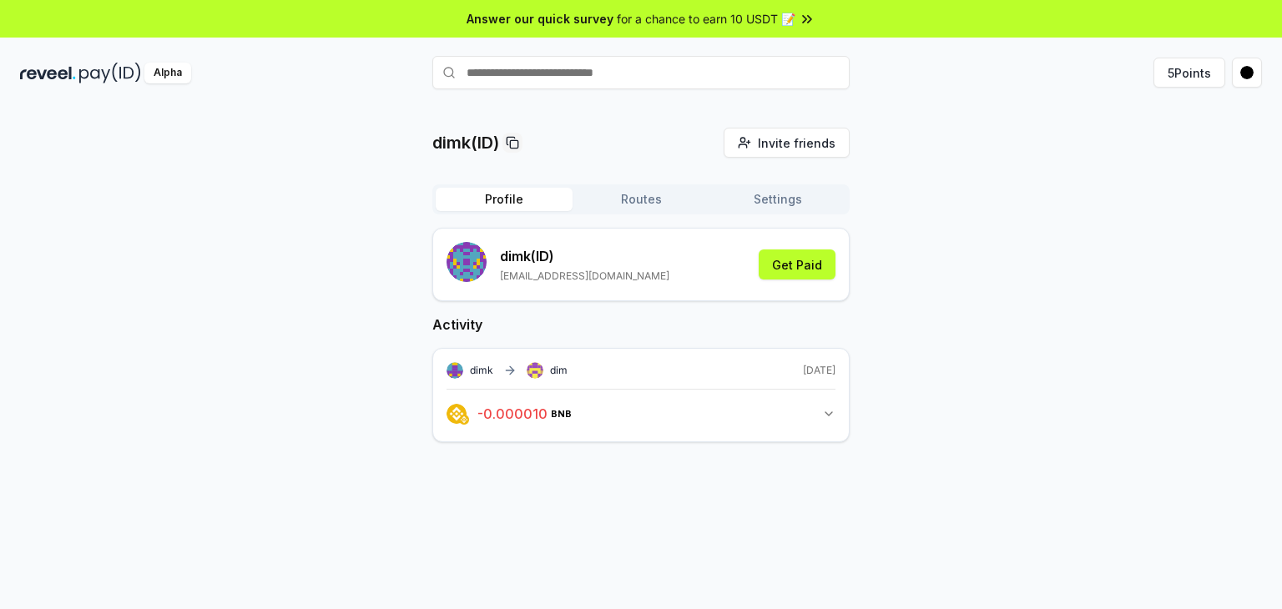
click at [827, 411] on icon "button" at bounding box center [828, 413] width 13 height 13
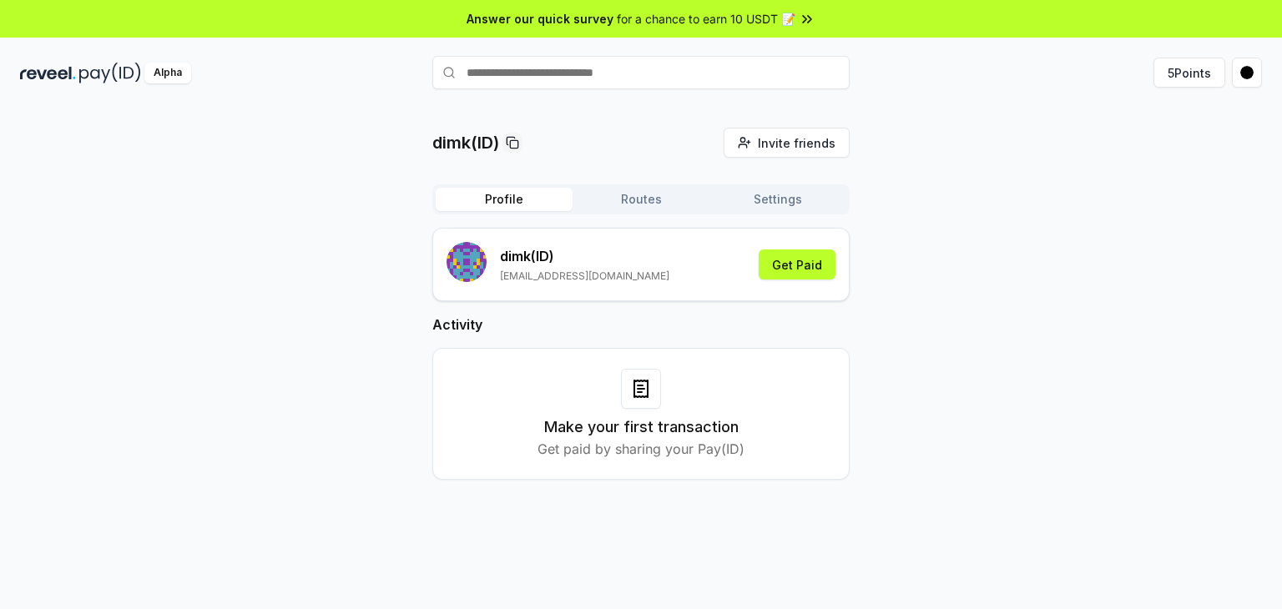
click at [510, 201] on button "Profile" at bounding box center [504, 199] width 137 height 23
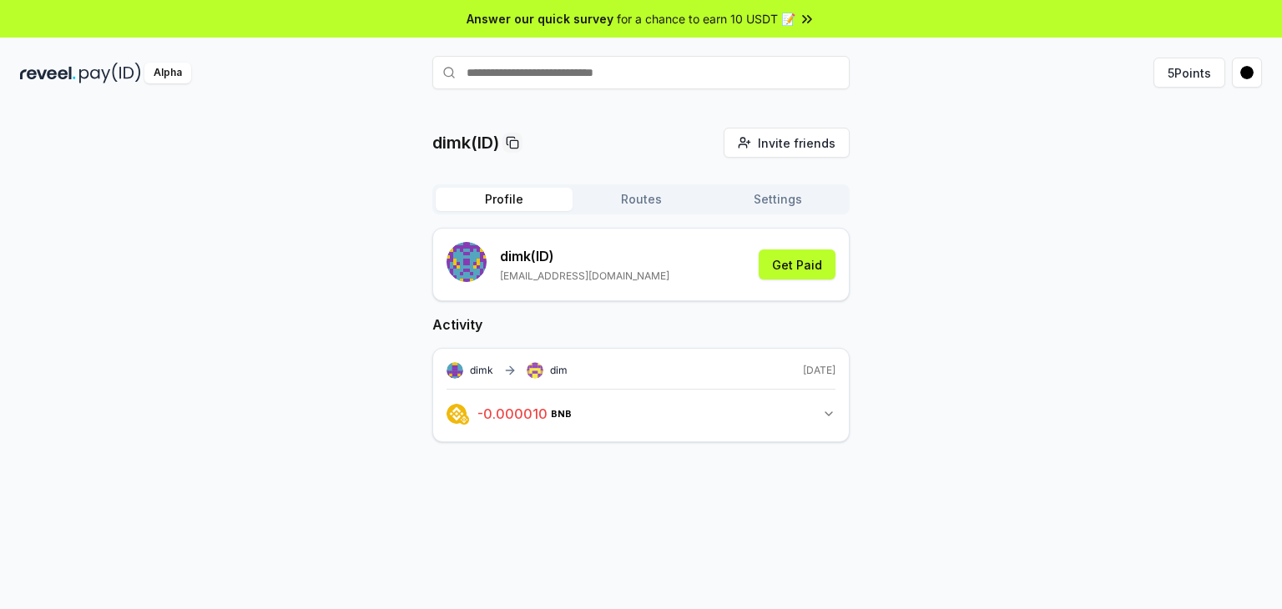
click at [646, 198] on button "Routes" at bounding box center [640, 199] width 137 height 23
click at [508, 198] on button "Profile" at bounding box center [504, 199] width 137 height 23
drag, startPoint x: 636, startPoint y: 223, endPoint x: 643, endPoint y: 204, distance: 19.8
click at [636, 223] on div "Profile Routes Settings dimk (ID) [EMAIL_ADDRESS][DOMAIN_NAME] Get Paid Activit…" at bounding box center [640, 326] width 417 height 285
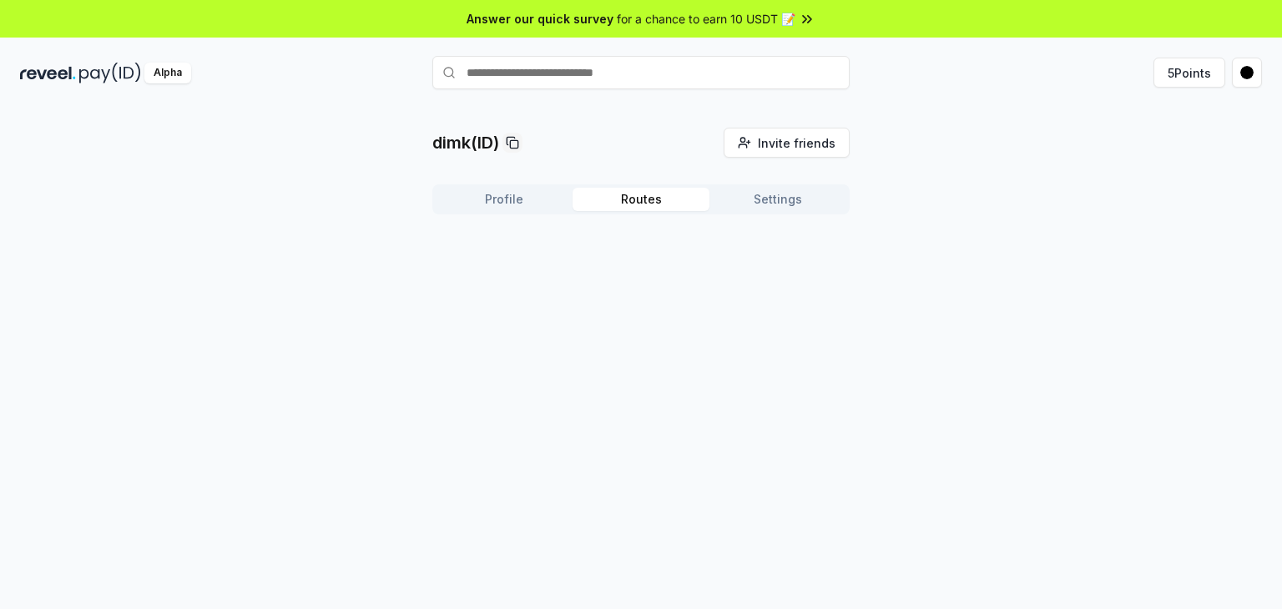
click at [643, 204] on button "Routes" at bounding box center [640, 199] width 137 height 23
click at [540, 199] on button "Profile" at bounding box center [504, 199] width 137 height 23
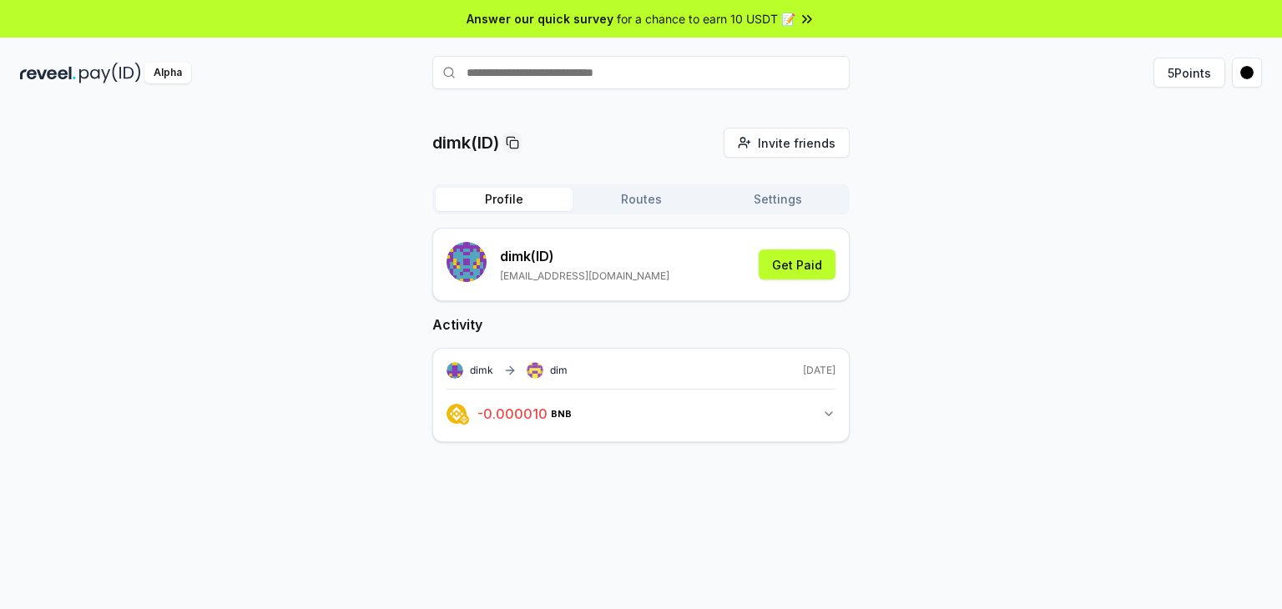
click at [644, 197] on button "Routes" at bounding box center [640, 199] width 137 height 23
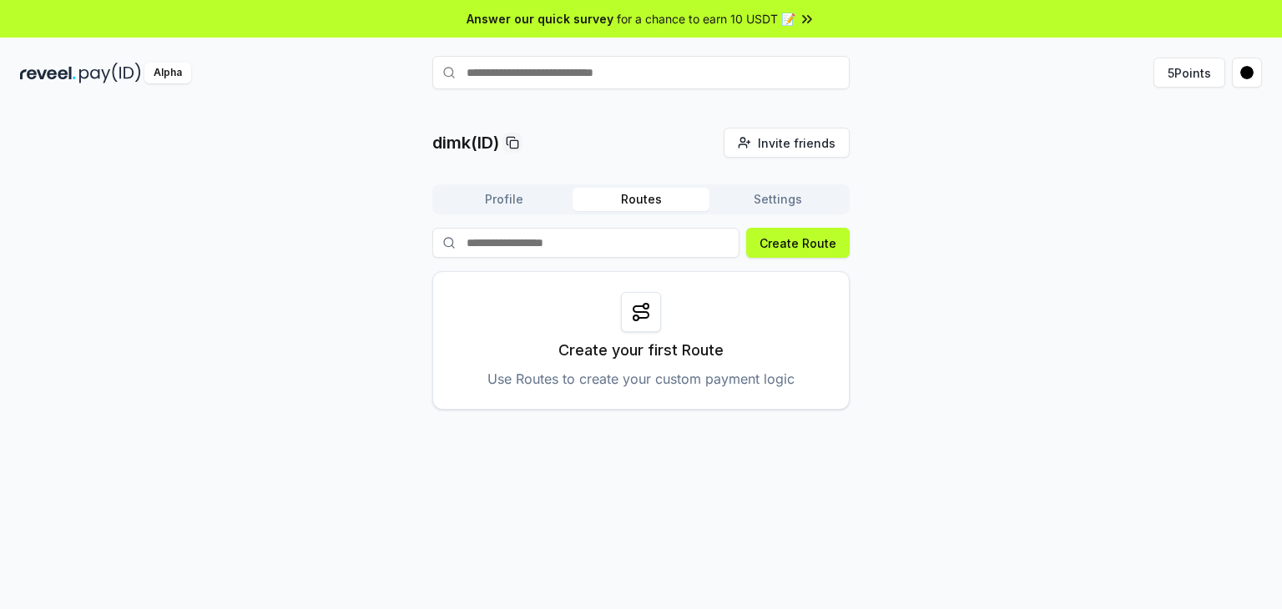
click at [517, 200] on button "Profile" at bounding box center [504, 199] width 137 height 23
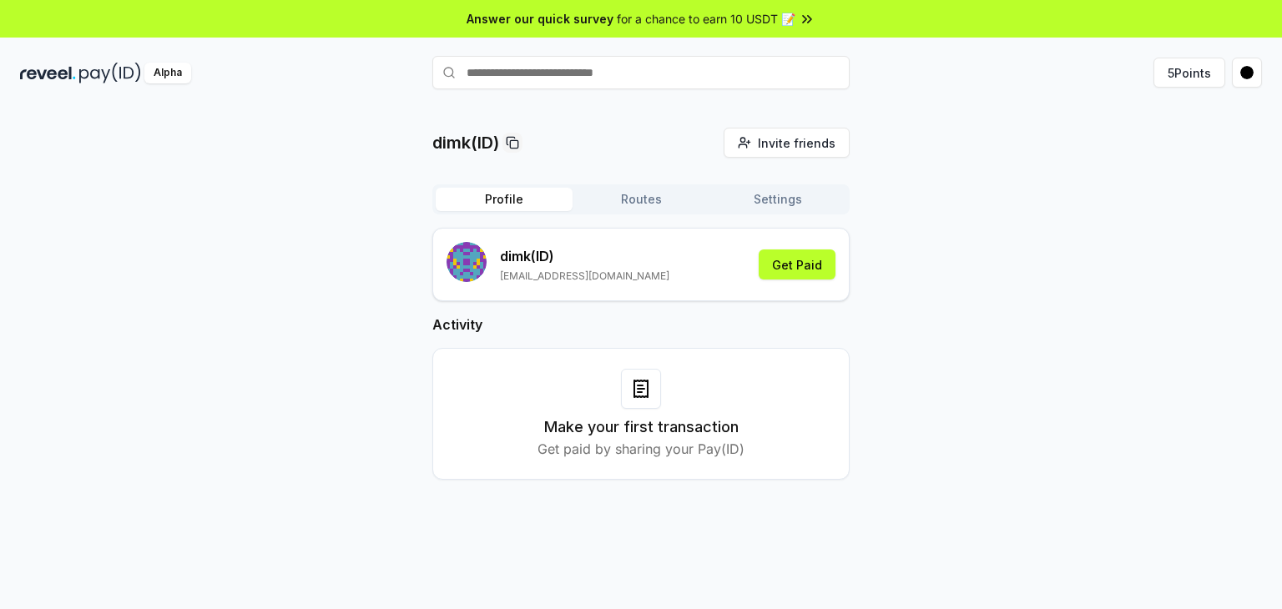
click at [507, 196] on button "Profile" at bounding box center [504, 199] width 137 height 23
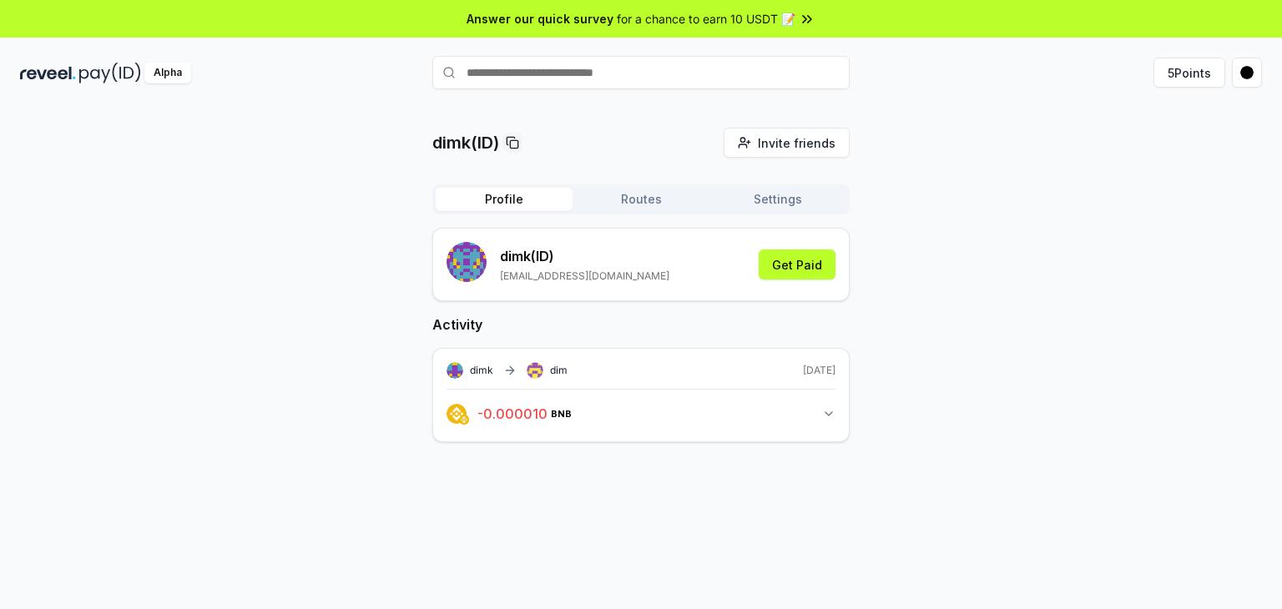
click at [83, 70] on img at bounding box center [110, 73] width 62 height 21
click at [174, 68] on div "Alpha" at bounding box center [167, 73] width 47 height 21
click at [170, 71] on div "Alpha" at bounding box center [167, 73] width 47 height 21
click at [169, 73] on div "Alpha" at bounding box center [167, 73] width 47 height 21
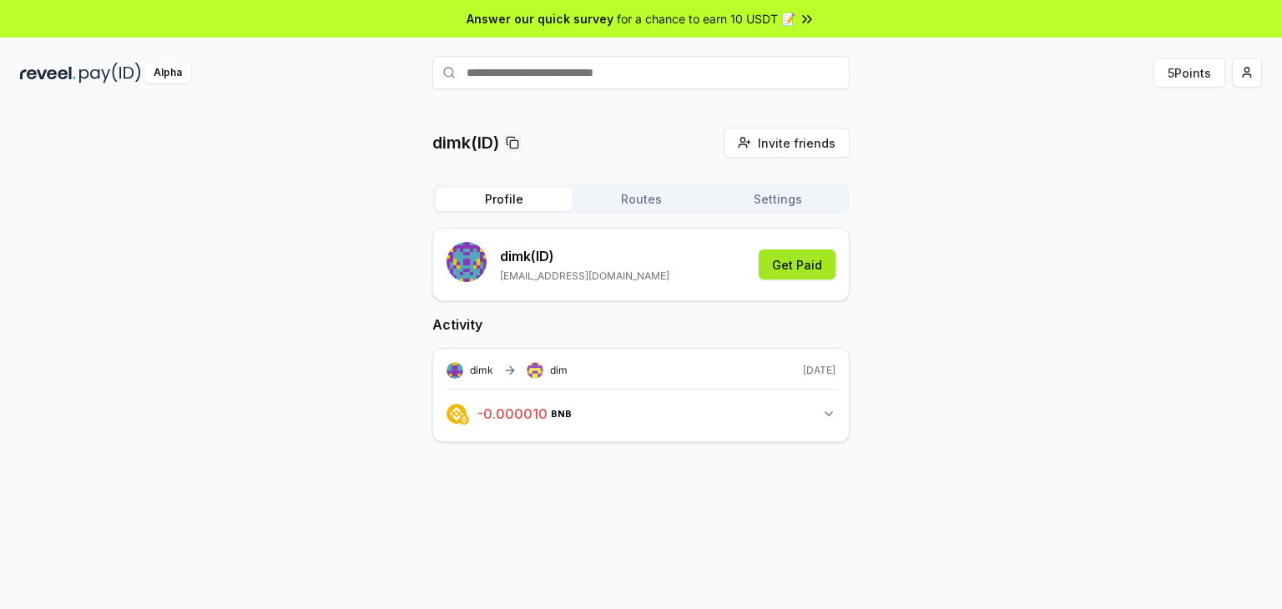
click at [795, 260] on button "Get Paid" at bounding box center [797, 265] width 77 height 30
